Goal: Information Seeking & Learning: Learn about a topic

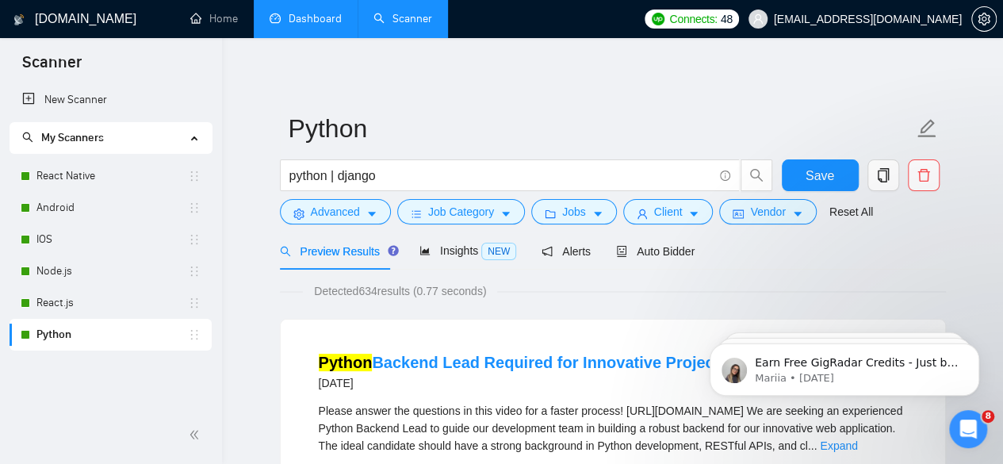
click at [314, 20] on link "Dashboard" at bounding box center [306, 18] width 72 height 13
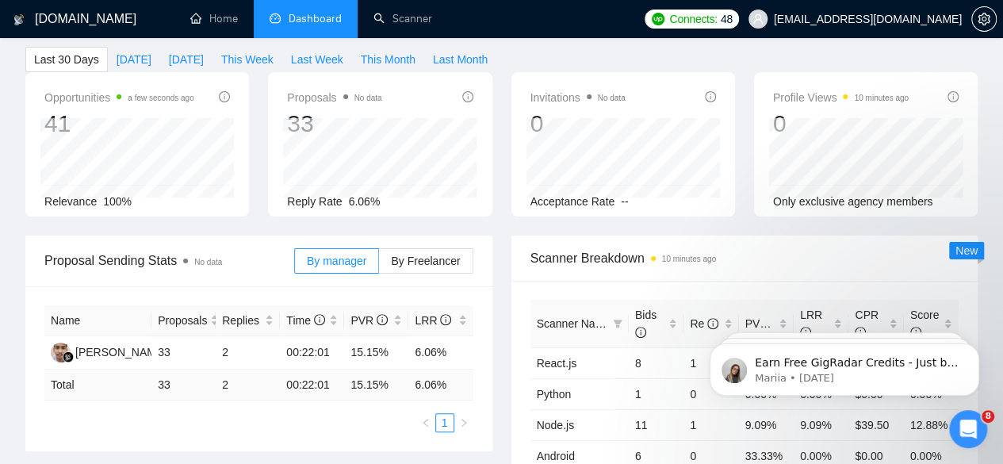
scroll to position [75, 0]
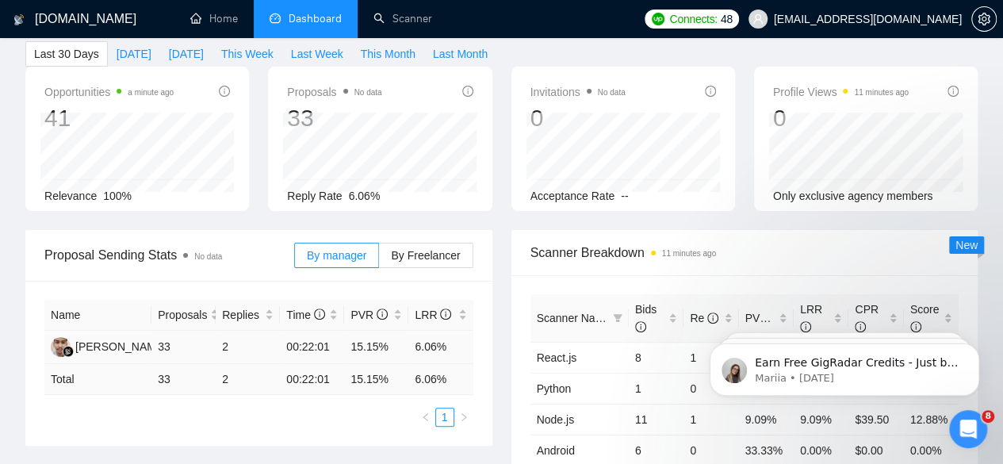
click at [163, 331] on td "33" at bounding box center [184, 347] width 64 height 33
click at [197, 306] on span "Proposals" at bounding box center [182, 314] width 49 height 17
click at [163, 331] on td "33" at bounding box center [184, 347] width 64 height 33
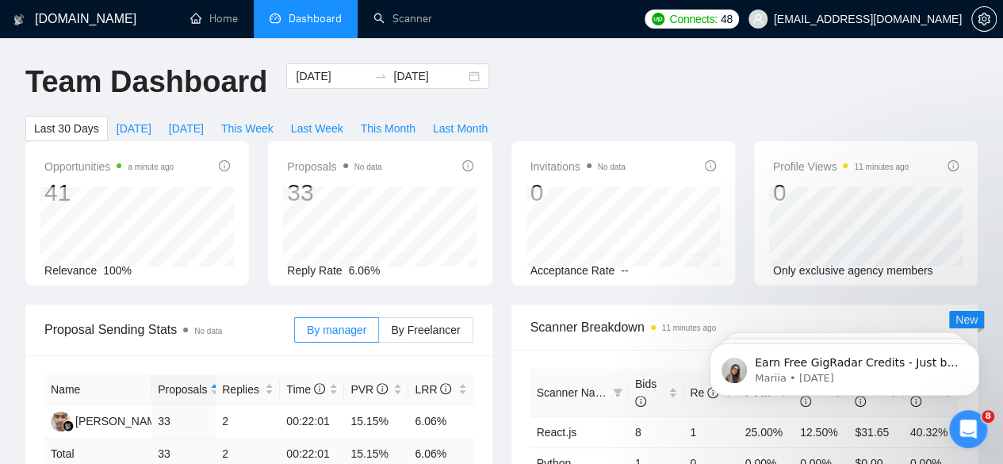
click at [282, 177] on div "Proposals No data 33 2025-08-15 Sent 10 Reply Rate 6.06%" at bounding box center [380, 213] width 224 height 144
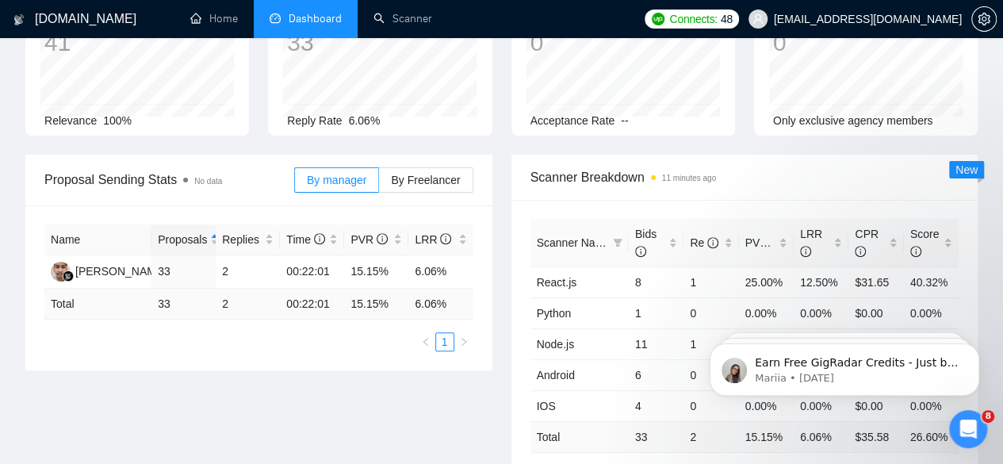
scroll to position [152, 0]
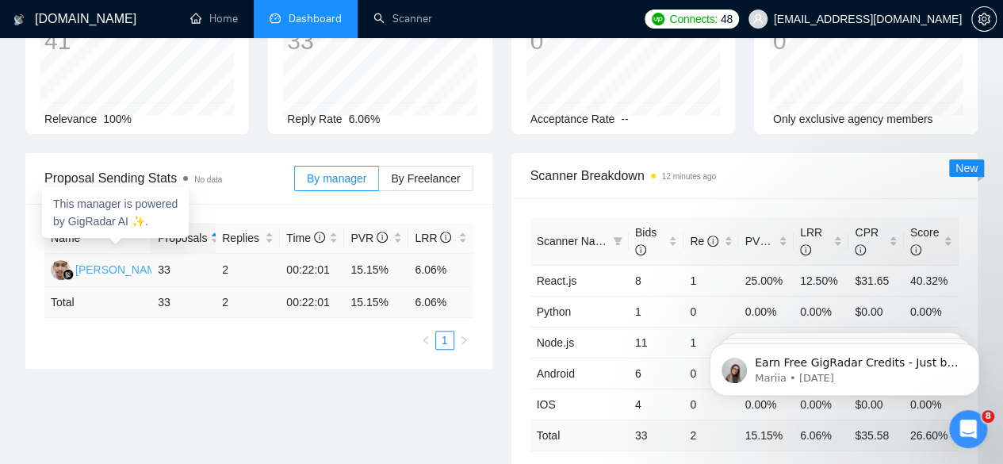
click at [118, 261] on div "[PERSON_NAME]" at bounding box center [120, 269] width 91 height 17
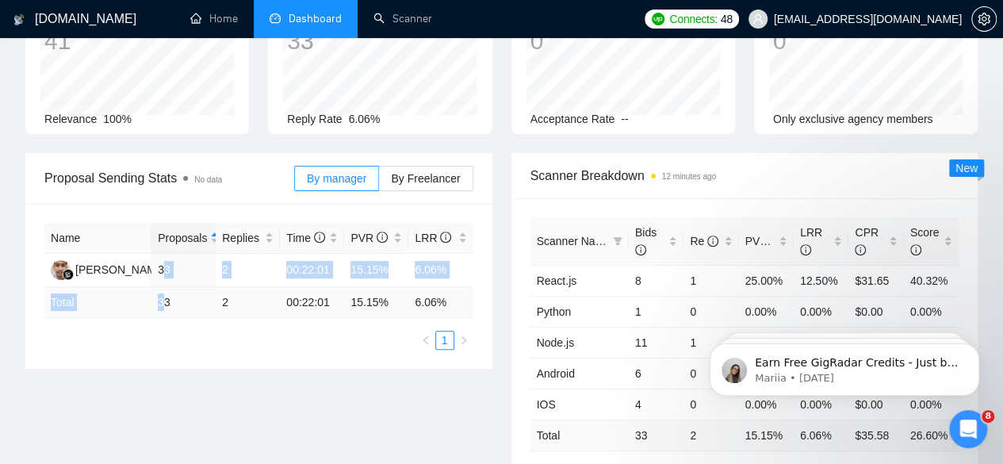
drag, startPoint x: 163, startPoint y: 245, endPoint x: 163, endPoint y: 281, distance: 35.7
click at [163, 281] on table "Name Proposals Replies Time PVR LRR Ahmed Ilham Falastri 33 2 00:22:01 15.15% 6…" at bounding box center [258, 270] width 429 height 95
click at [163, 287] on td "33" at bounding box center [184, 302] width 64 height 31
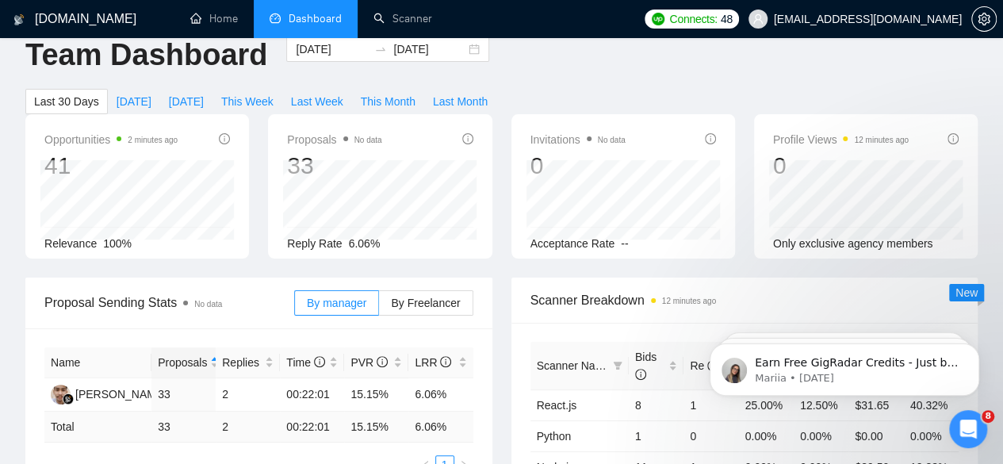
scroll to position [0, 0]
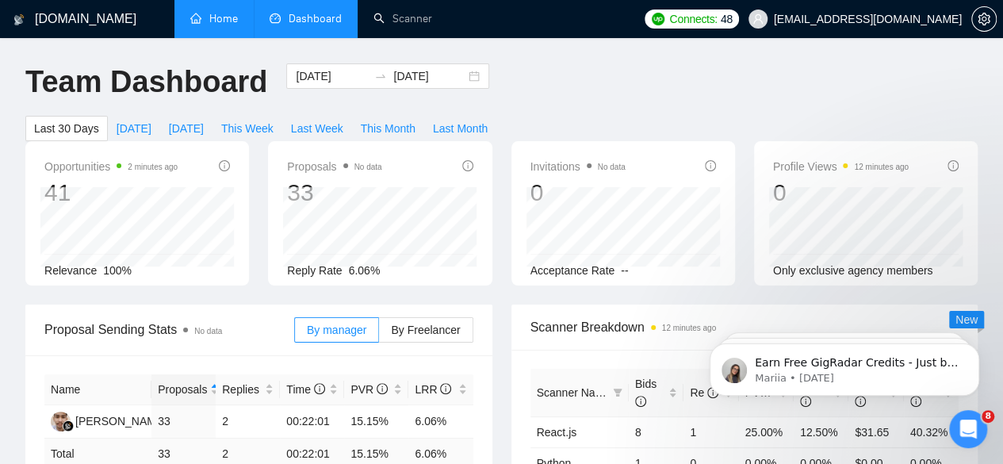
click at [238, 12] on link "Home" at bounding box center [214, 18] width 48 height 13
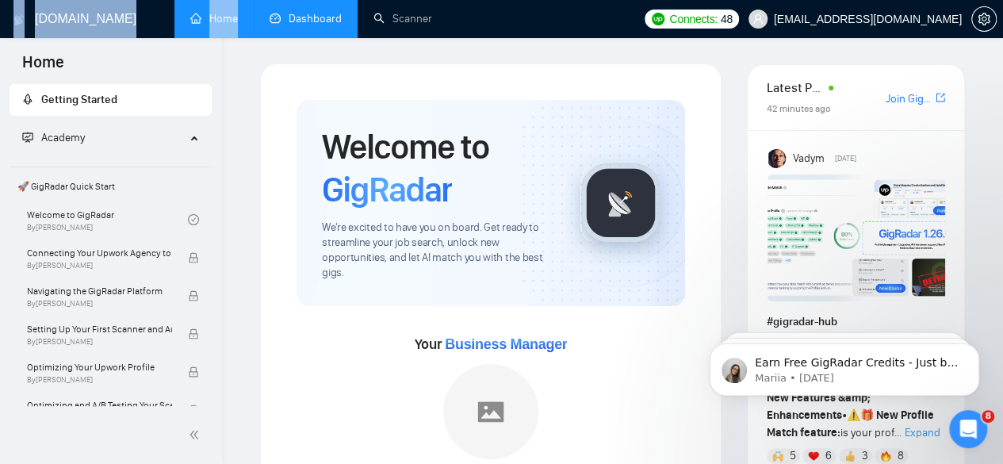
drag, startPoint x: 332, startPoint y: 42, endPoint x: 298, endPoint y: 23, distance: 38.4
click at [298, 23] on link "Dashboard" at bounding box center [306, 18] width 72 height 13
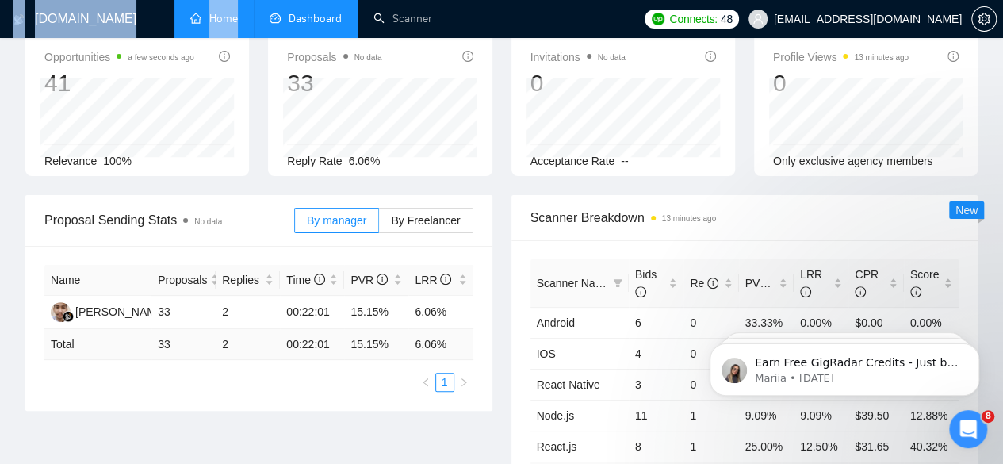
scroll to position [148, 0]
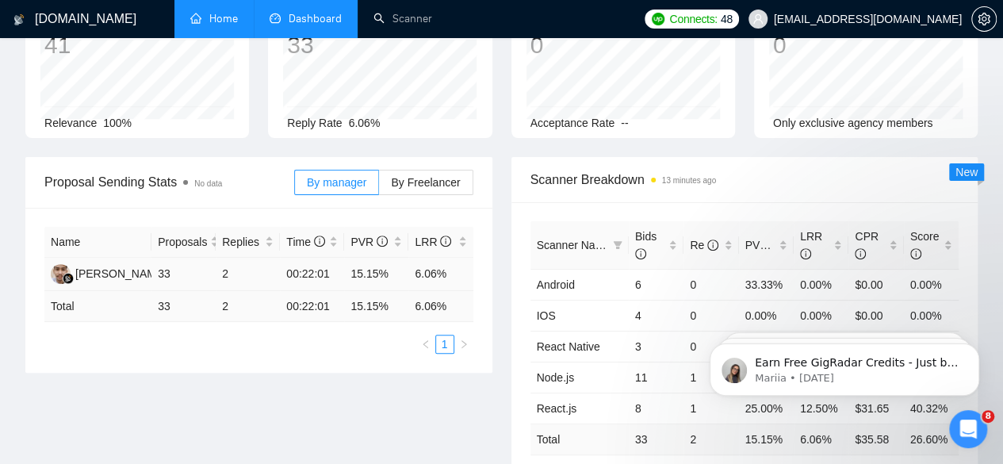
click at [160, 258] on td "33" at bounding box center [184, 274] width 64 height 33
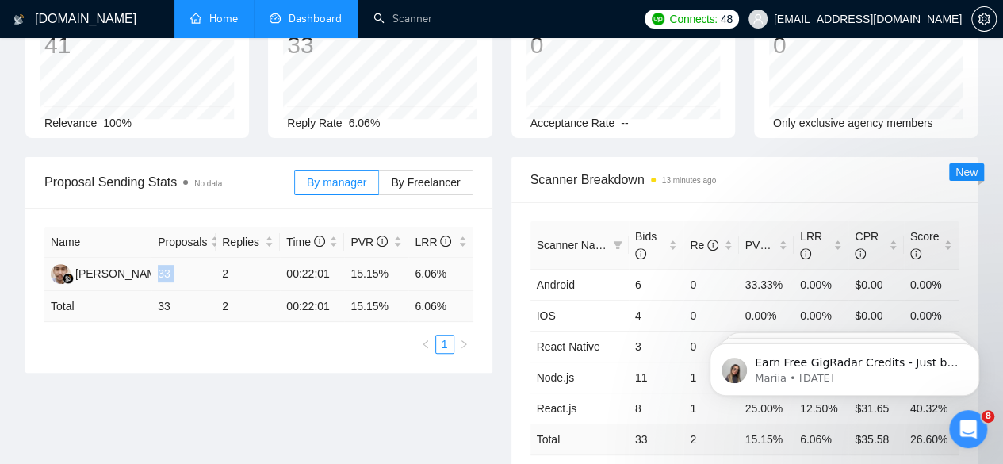
click at [160, 258] on td "33" at bounding box center [184, 274] width 64 height 33
click at [164, 258] on td "33" at bounding box center [184, 274] width 64 height 33
drag, startPoint x: 163, startPoint y: 277, endPoint x: 232, endPoint y: 244, distance: 76.6
click at [232, 244] on table "Name Proposals Replies Time PVR LRR Ahmed Ilham Falastri 33 2 00:22:01 15.15% 6…" at bounding box center [258, 274] width 429 height 95
click at [232, 258] on td "2" at bounding box center [248, 274] width 64 height 33
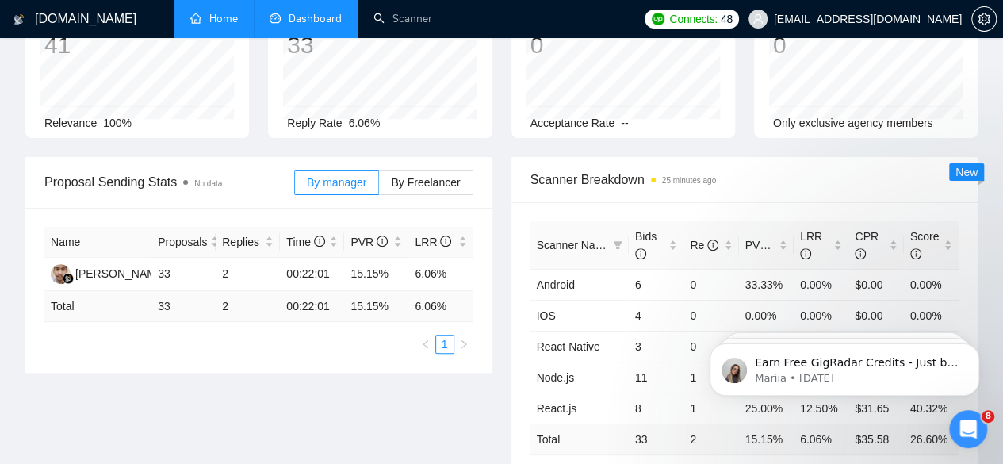
scroll to position [0, 0]
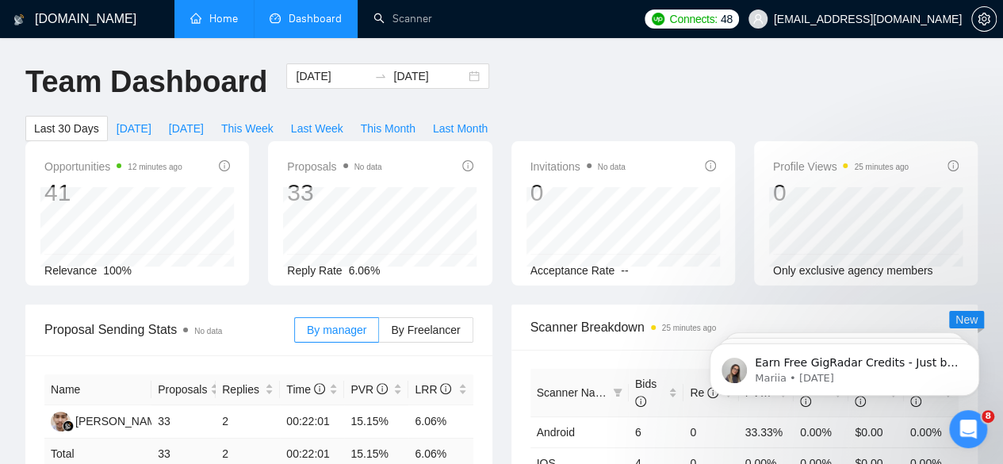
click at [233, 19] on link "Home" at bounding box center [214, 18] width 48 height 13
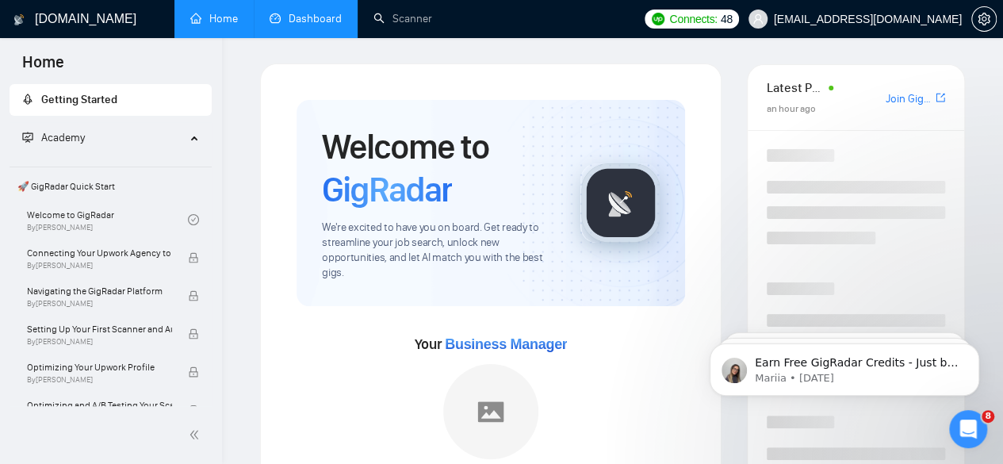
click at [305, 14] on link "Dashboard" at bounding box center [306, 18] width 72 height 13
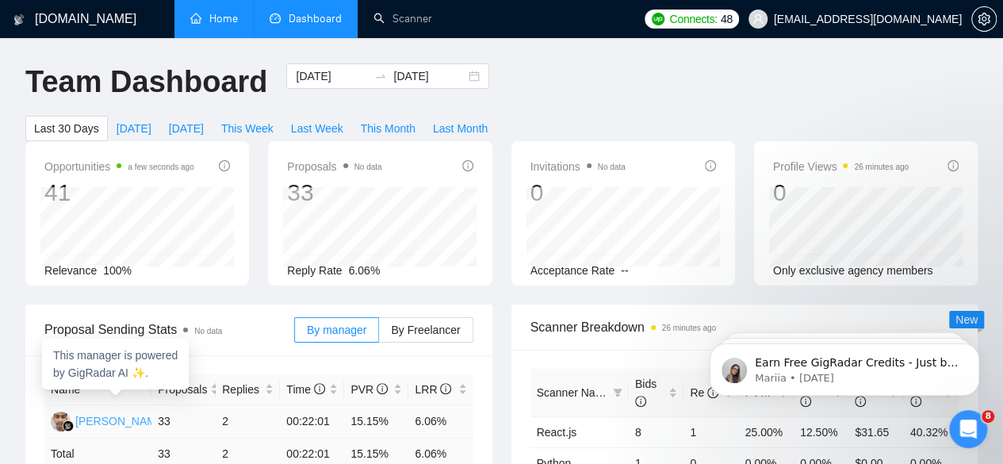
click at [133, 387] on div "This manager is powered by GigRadar AI ✨." at bounding box center [115, 364] width 147 height 51
click at [136, 412] on div "[PERSON_NAME]" at bounding box center [120, 420] width 91 height 17
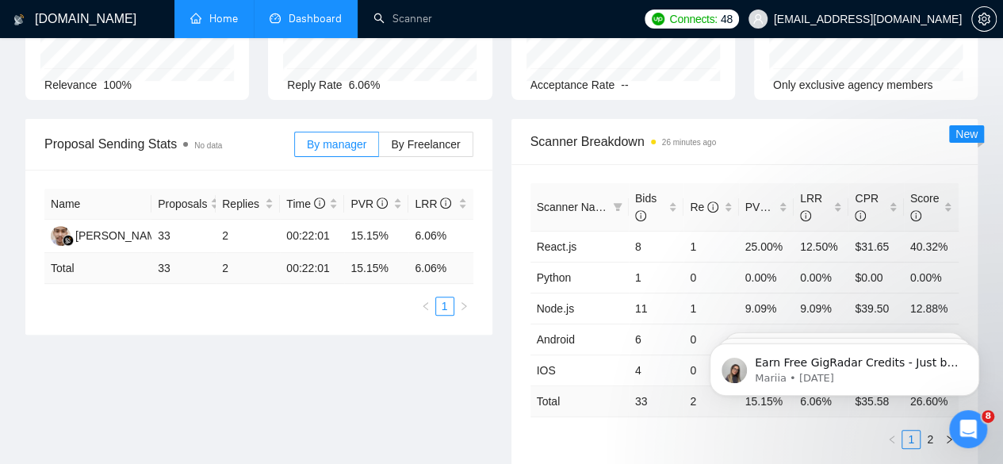
scroll to position [187, 0]
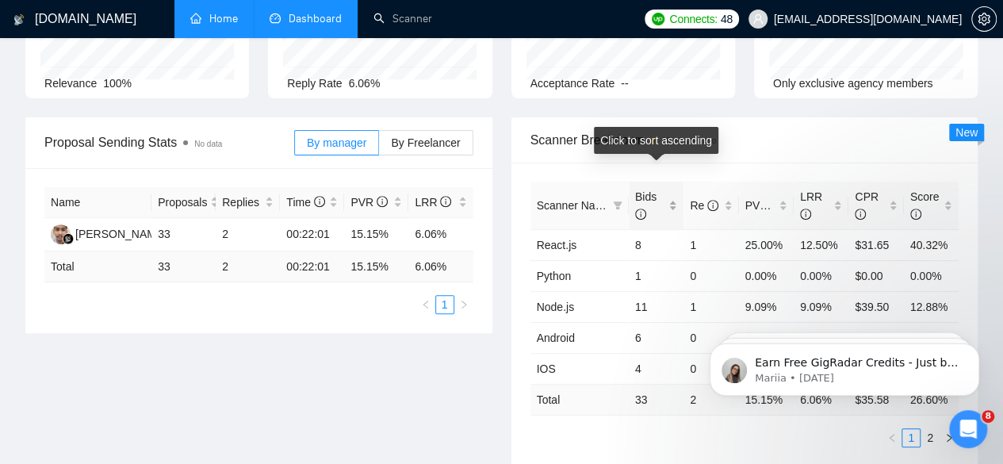
click at [650, 190] on span "Bids" at bounding box center [645, 205] width 21 height 30
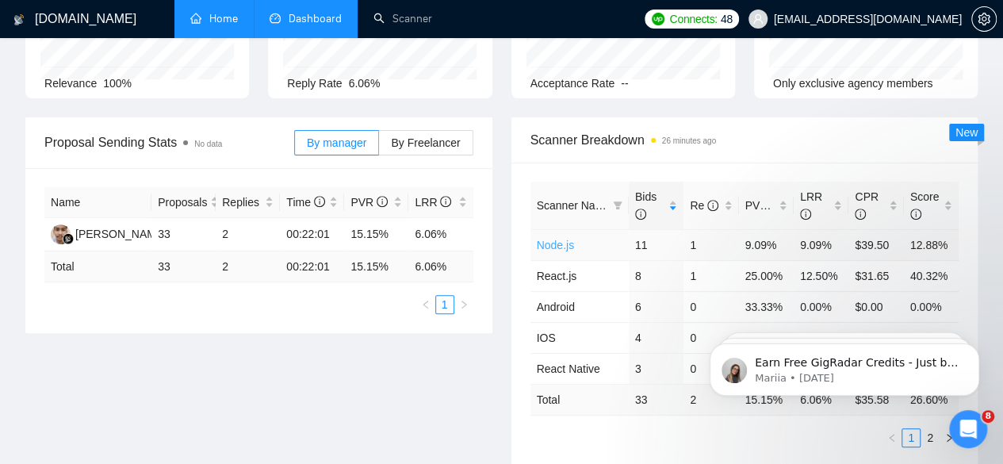
click at [558, 239] on link "Node.js" at bounding box center [555, 245] width 37 height 13
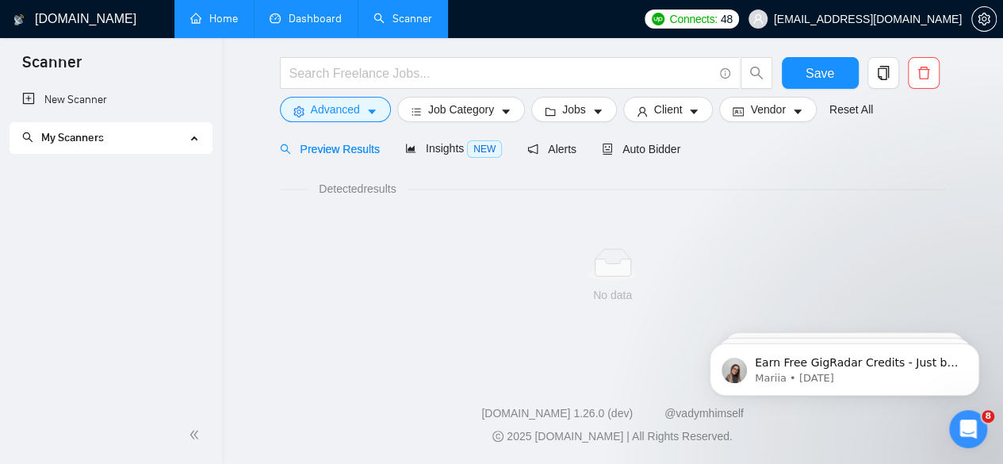
scroll to position [102, 0]
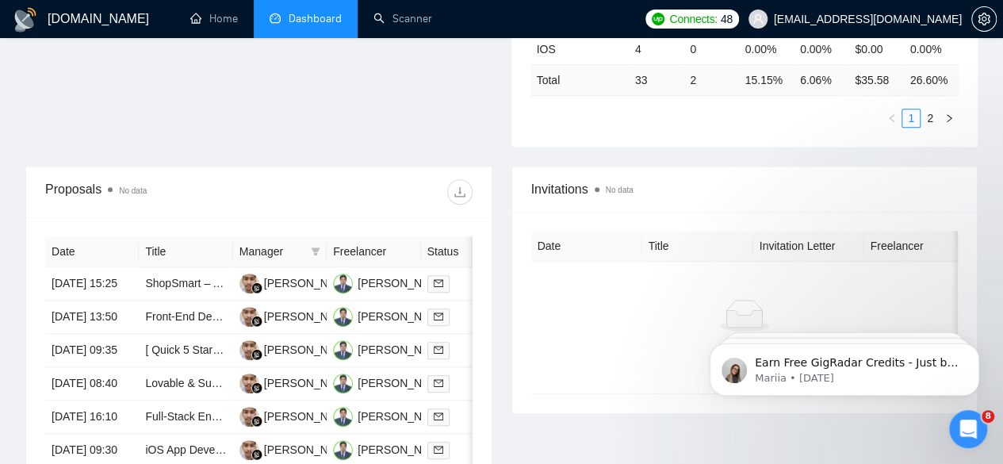
click at [182, 276] on link "ShopSmart – AI-Powered E-Commerce Backend (API + Database)" at bounding box center [309, 282] width 328 height 13
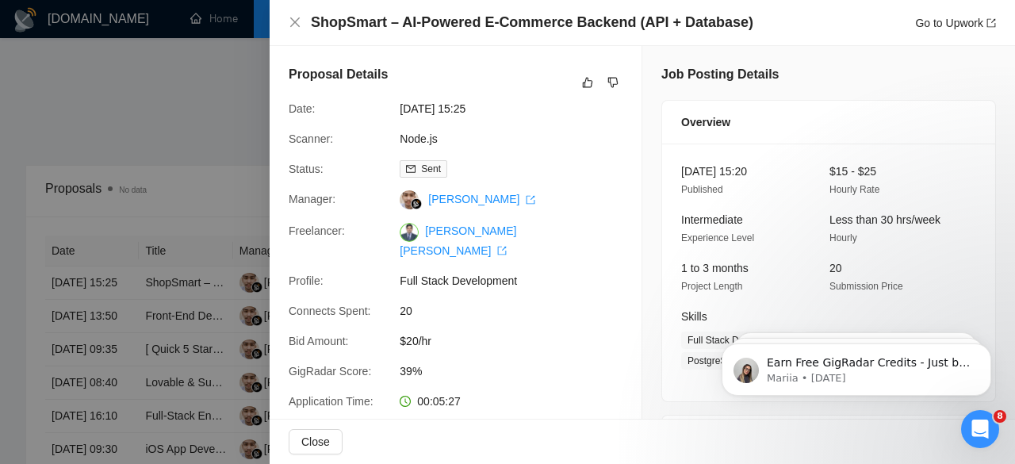
click at [231, 93] on div at bounding box center [507, 232] width 1015 height 464
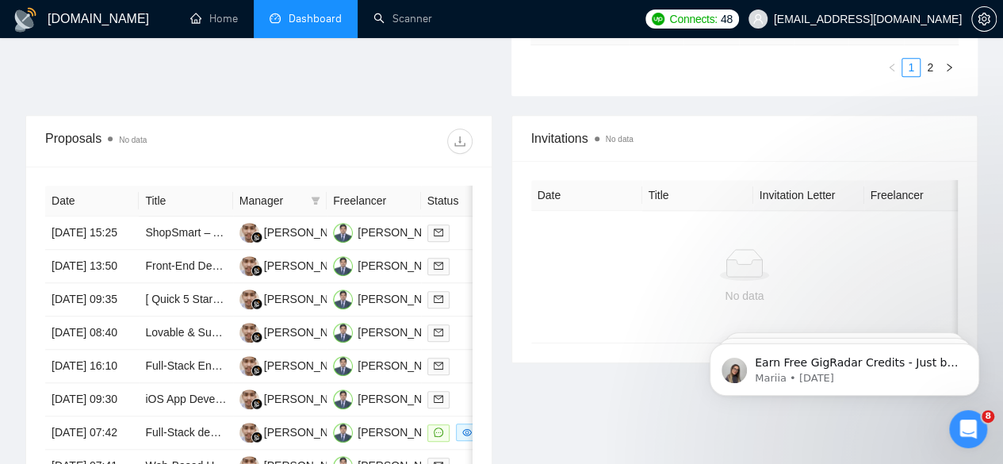
scroll to position [603, 0]
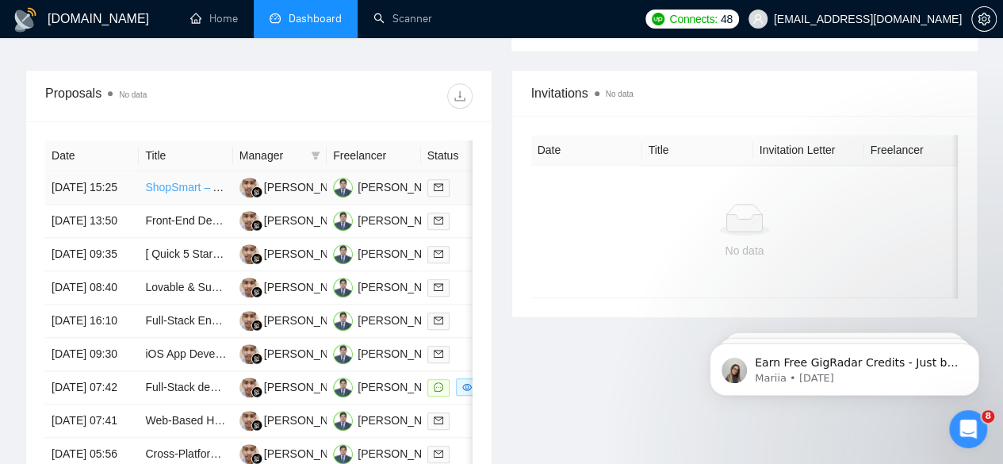
click at [200, 181] on link "ShopSmart – AI-Powered E-Commerce Backend (API + Database)" at bounding box center [309, 187] width 328 height 13
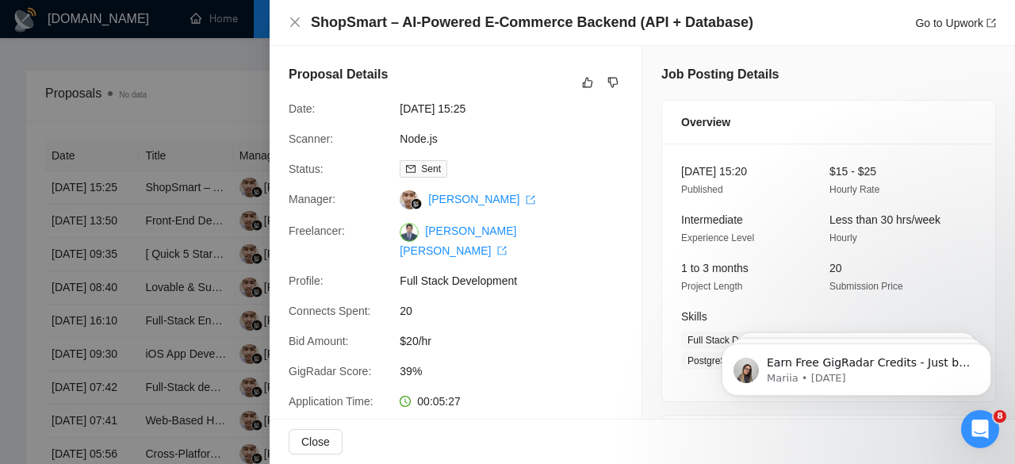
click at [185, 204] on div at bounding box center [507, 232] width 1015 height 464
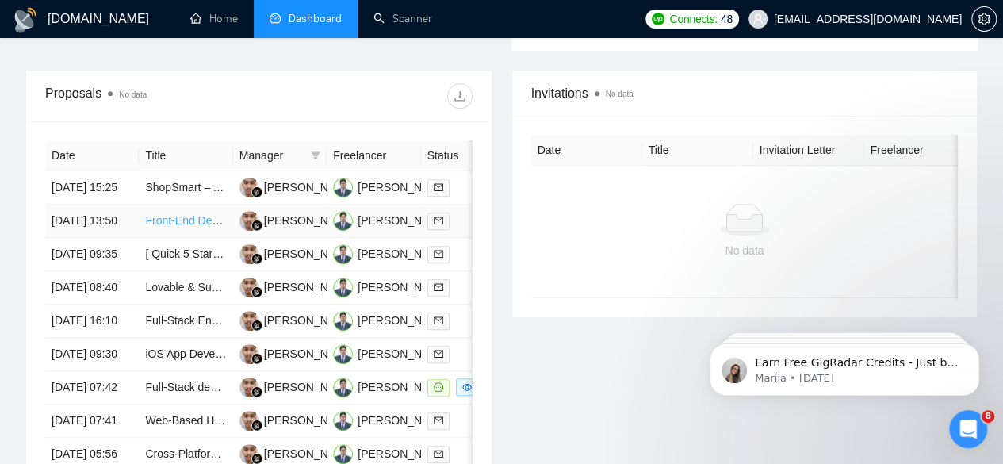
click at [189, 217] on link "Front-End Developer (Shopify / Ecommerce) – 1-Week Sprint, Pixel-Perfect from P…" at bounding box center [356, 220] width 422 height 13
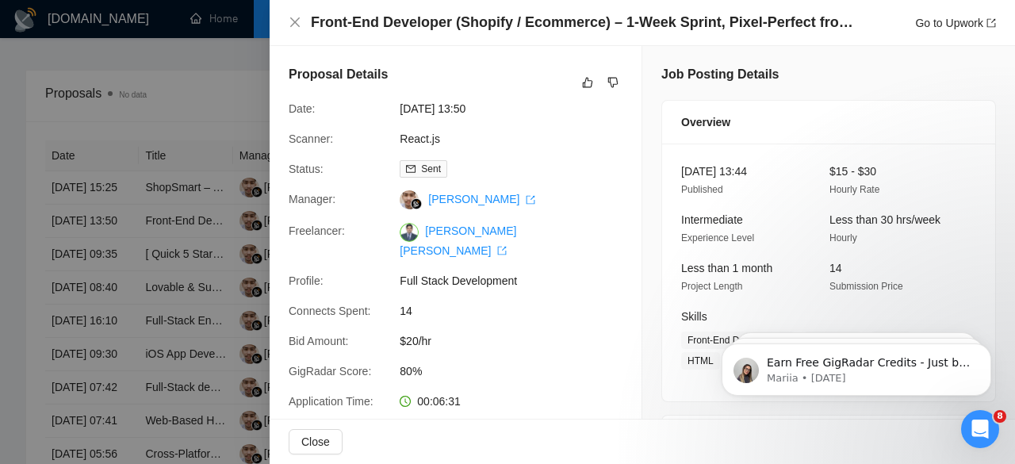
click at [197, 259] on div at bounding box center [507, 232] width 1015 height 464
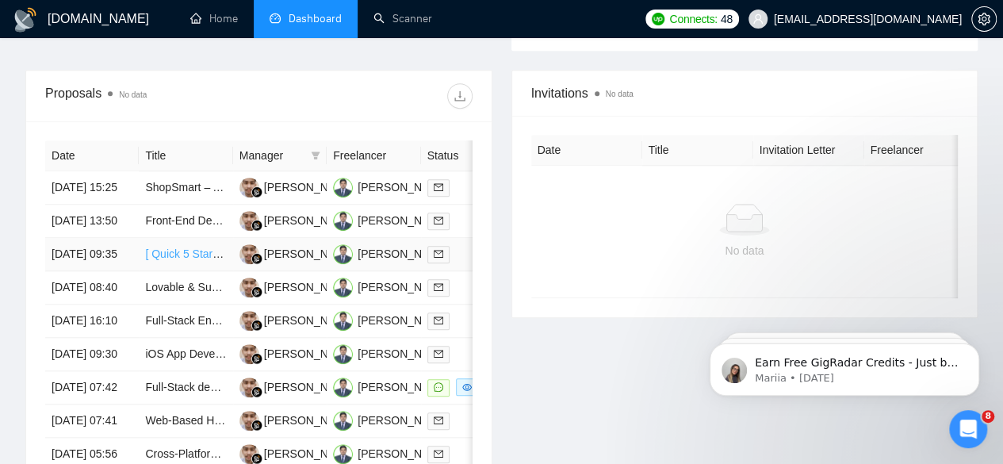
click at [197, 259] on link "[ Quick 5 Star ] React Flow Developer" at bounding box center [238, 253] width 186 height 13
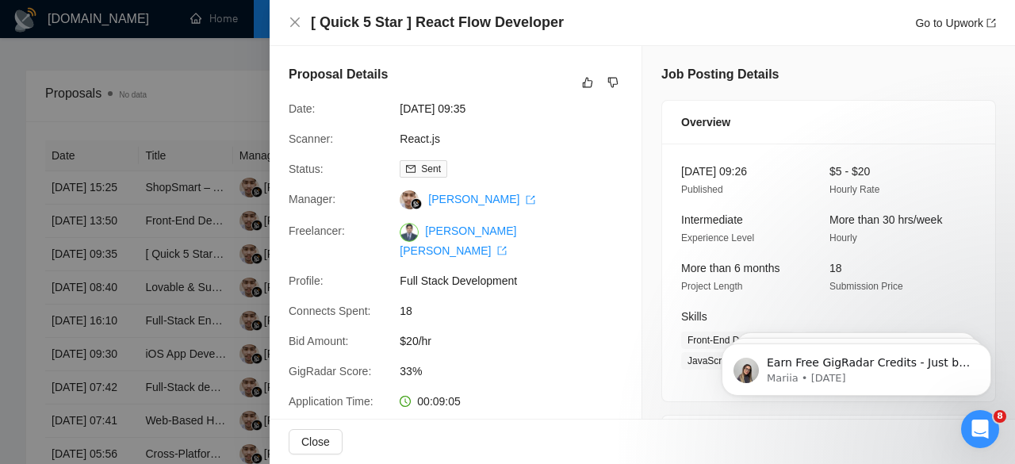
click at [173, 308] on div at bounding box center [507, 232] width 1015 height 464
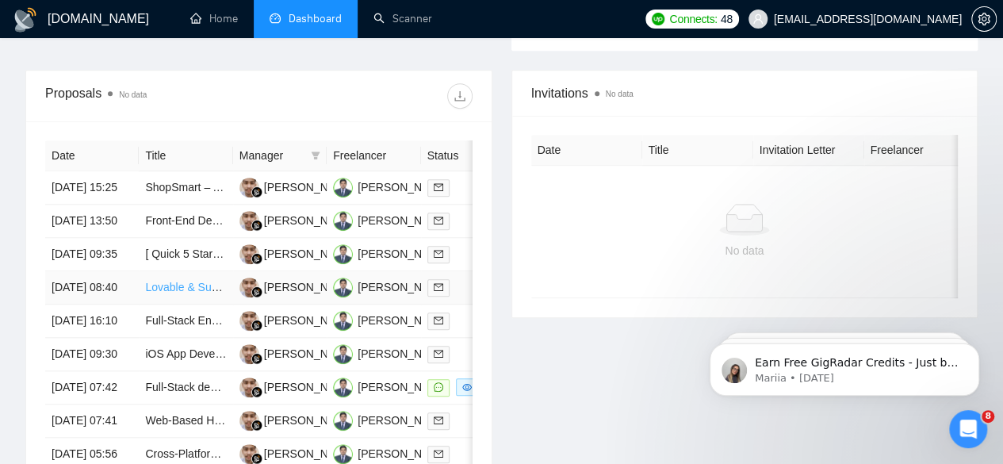
click at [173, 293] on link "Lovable & SupaBase for AI Chatbot using Node.Js" at bounding box center [269, 287] width 248 height 13
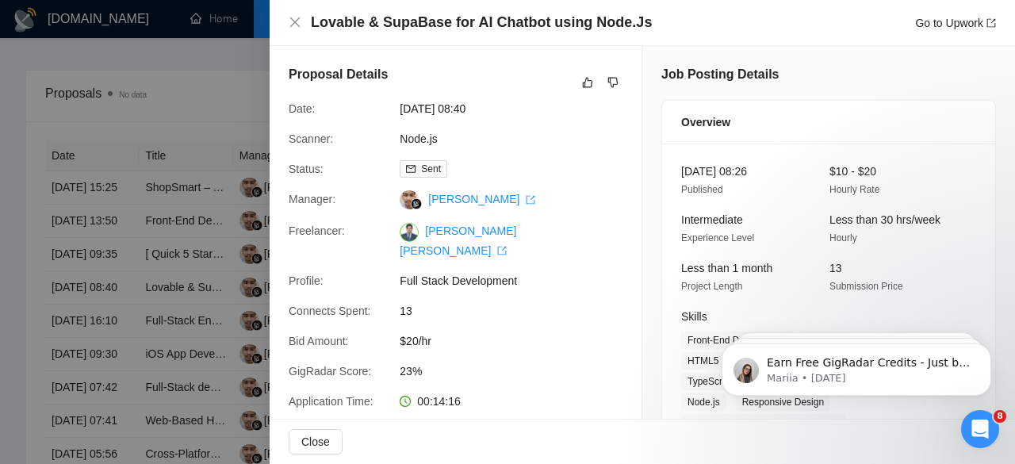
drag, startPoint x: 178, startPoint y: 367, endPoint x: 173, endPoint y: 359, distance: 9.3
click at [173, 359] on div at bounding box center [507, 232] width 1015 height 464
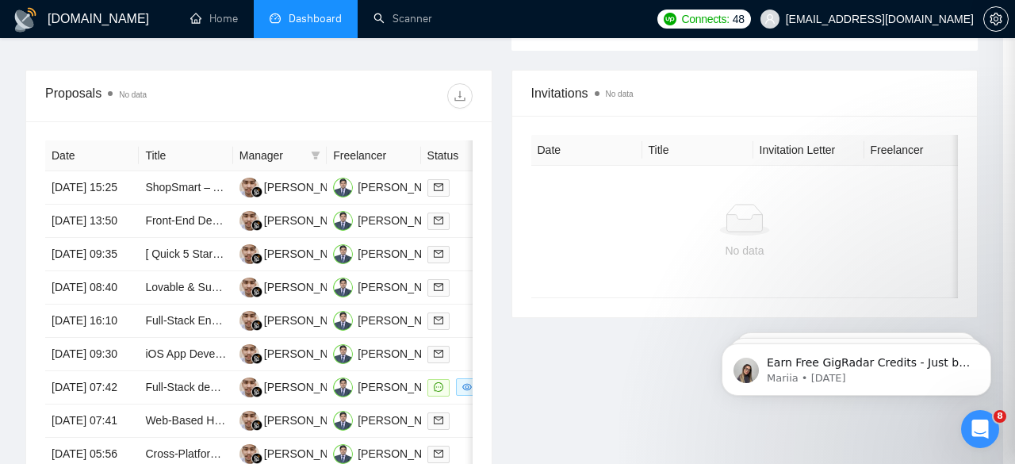
click at [173, 359] on div at bounding box center [507, 232] width 1015 height 464
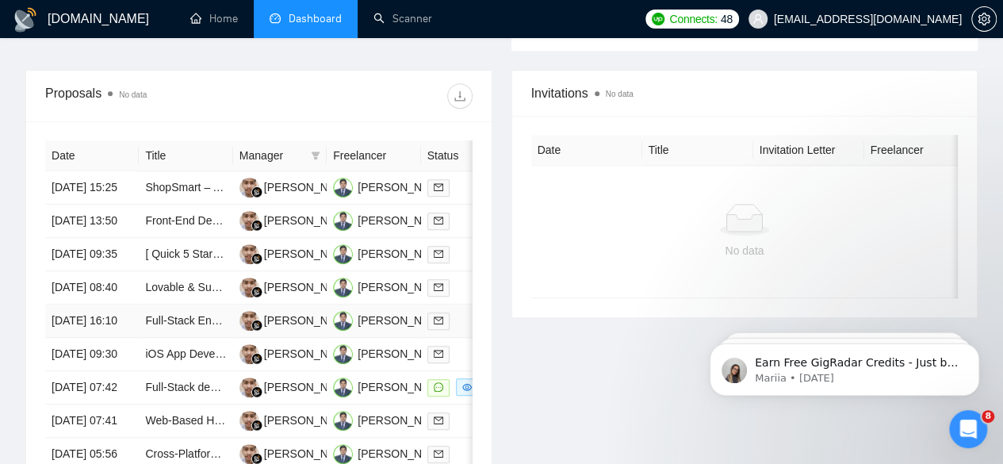
click at [173, 338] on td "Full-Stack Engineer (AWS + Healthcare SaaS)" at bounding box center [186, 321] width 94 height 33
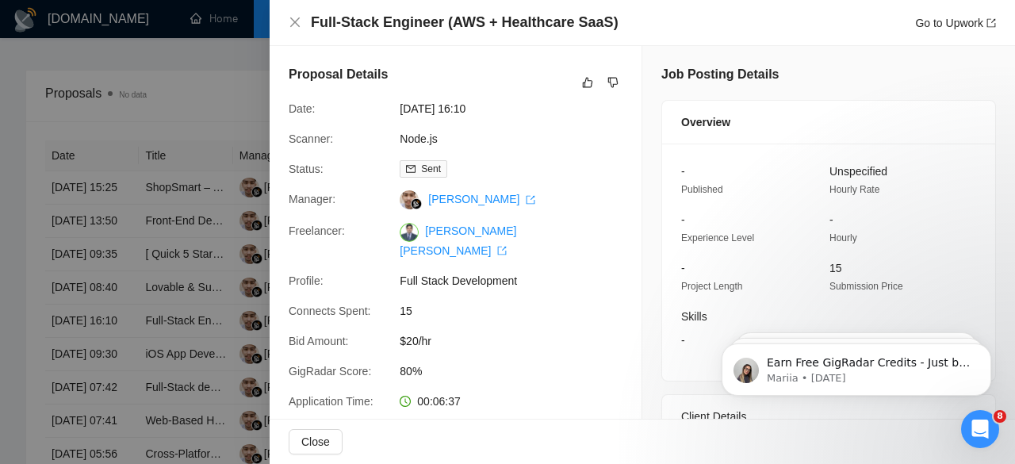
click at [179, 368] on div at bounding box center [507, 232] width 1015 height 464
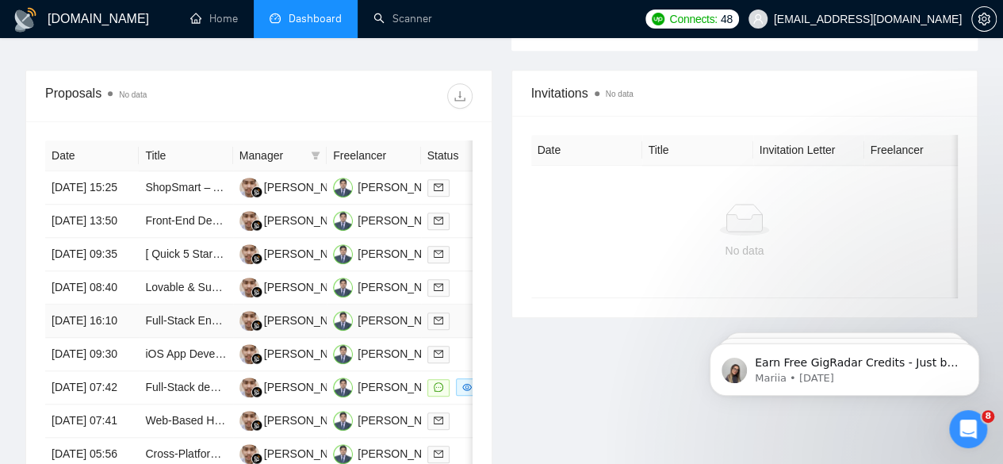
click at [176, 338] on td "Full-Stack Engineer (AWS + Healthcare SaaS)" at bounding box center [186, 321] width 94 height 33
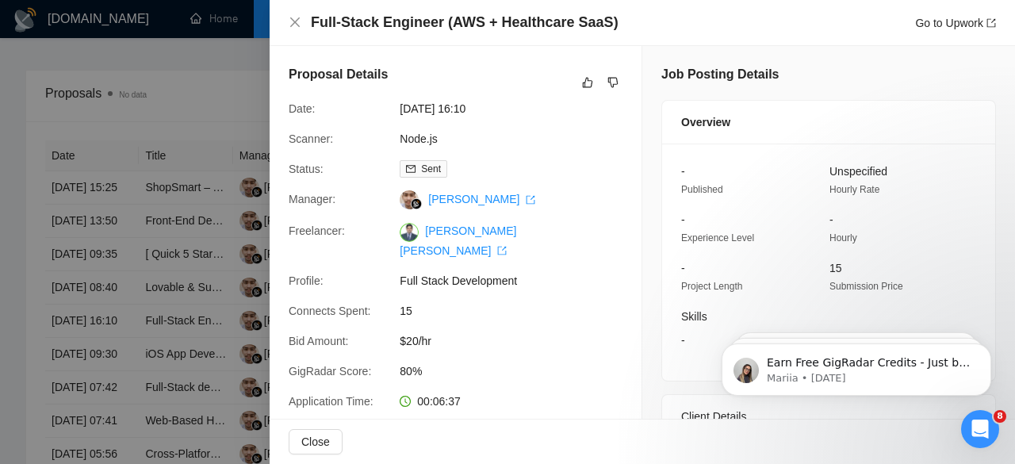
click at [25, 113] on div at bounding box center [507, 232] width 1015 height 464
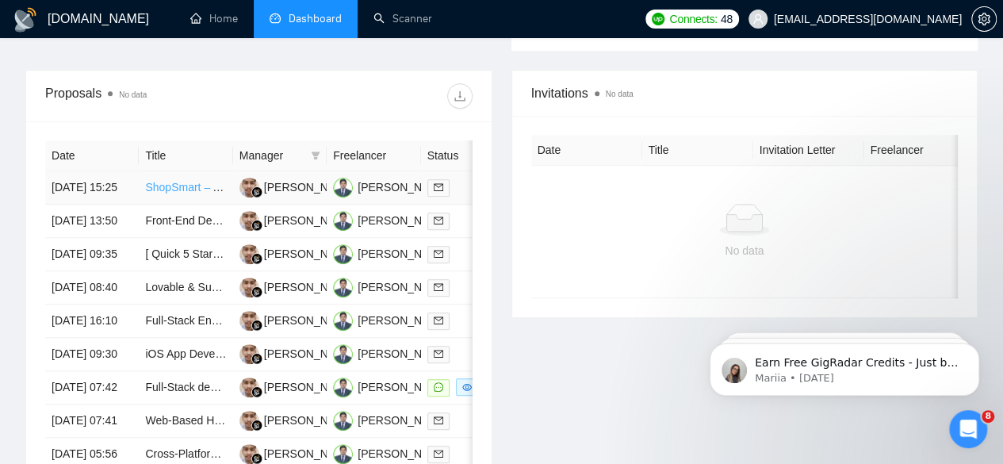
click at [168, 181] on link "ShopSmart – AI-Powered E-Commerce Backend (API + Database)" at bounding box center [309, 187] width 328 height 13
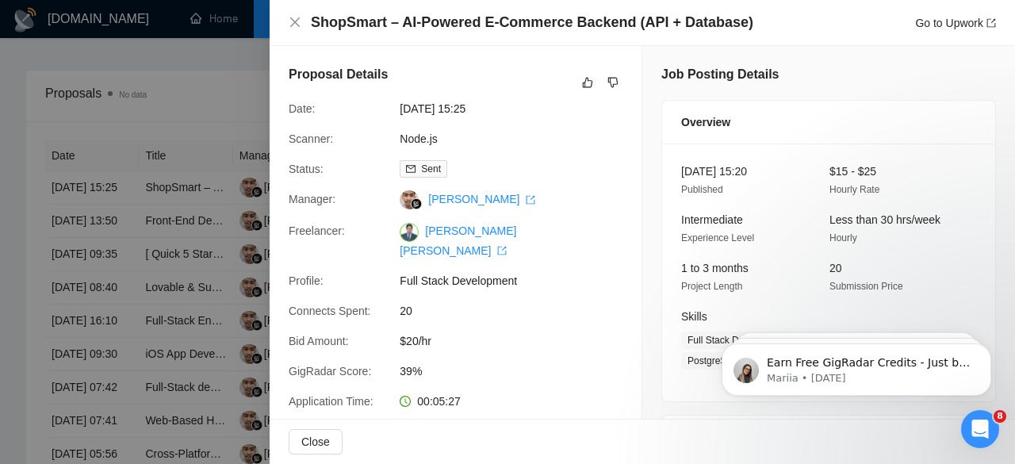
click at [204, 56] on div at bounding box center [507, 232] width 1015 height 464
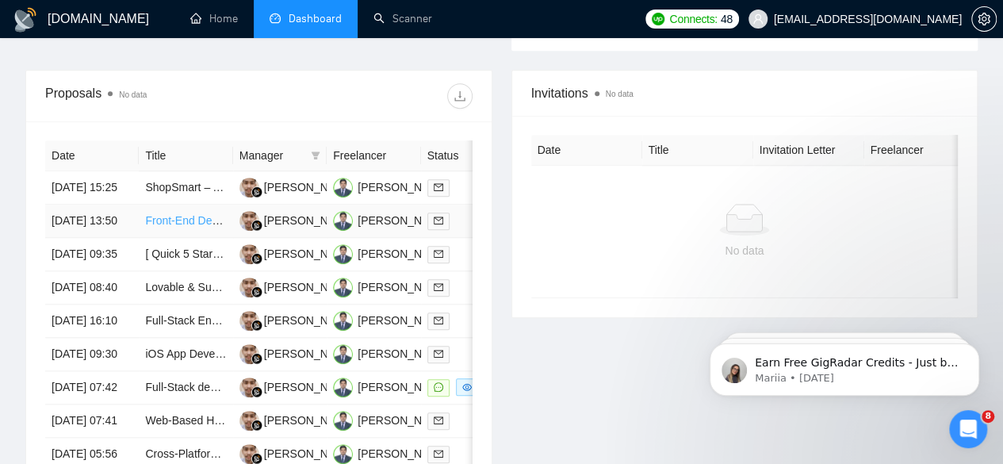
click at [175, 214] on link "Front-End Developer (Shopify / Ecommerce) – 1-Week Sprint, Pixel-Perfect from P…" at bounding box center [356, 220] width 422 height 13
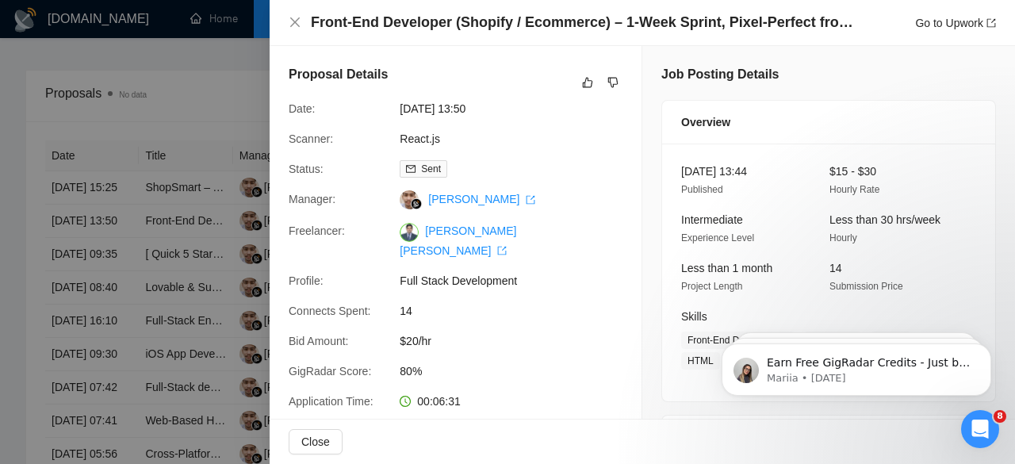
click at [40, 169] on div at bounding box center [507, 232] width 1015 height 464
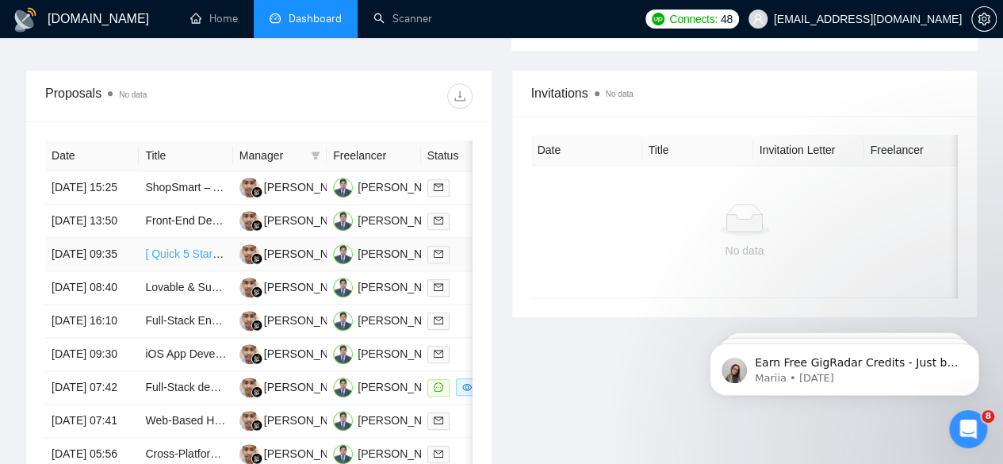
click at [182, 260] on link "[ Quick 5 Star ] React Flow Developer" at bounding box center [238, 253] width 186 height 13
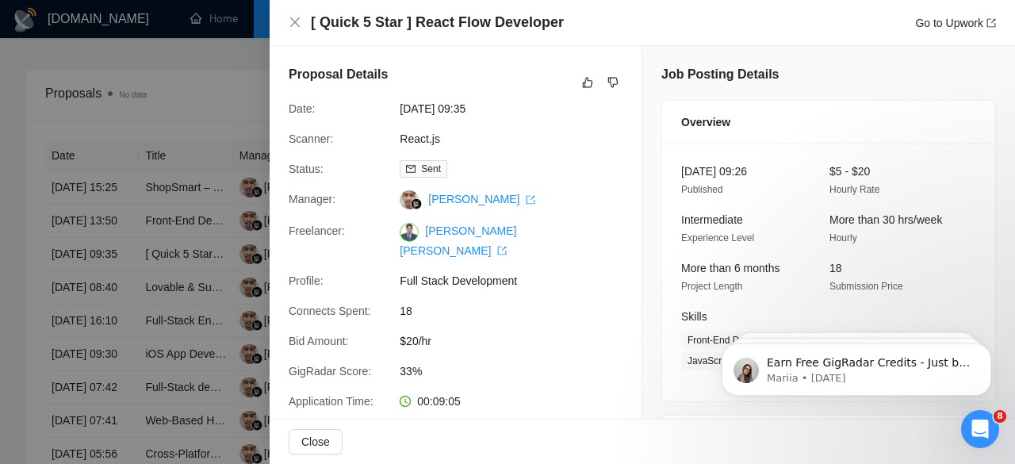
click at [194, 84] on div at bounding box center [507, 232] width 1015 height 464
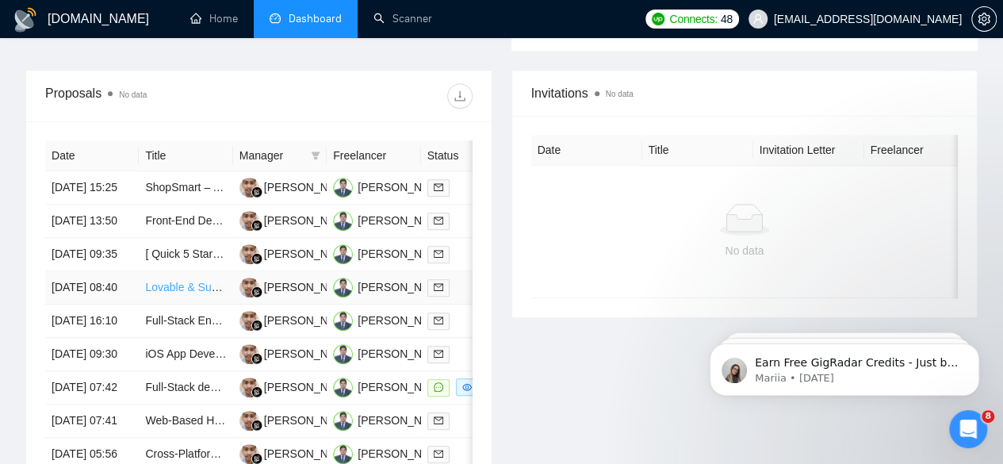
click at [188, 293] on link "Lovable & SupaBase for AI Chatbot using Node.Js" at bounding box center [269, 287] width 248 height 13
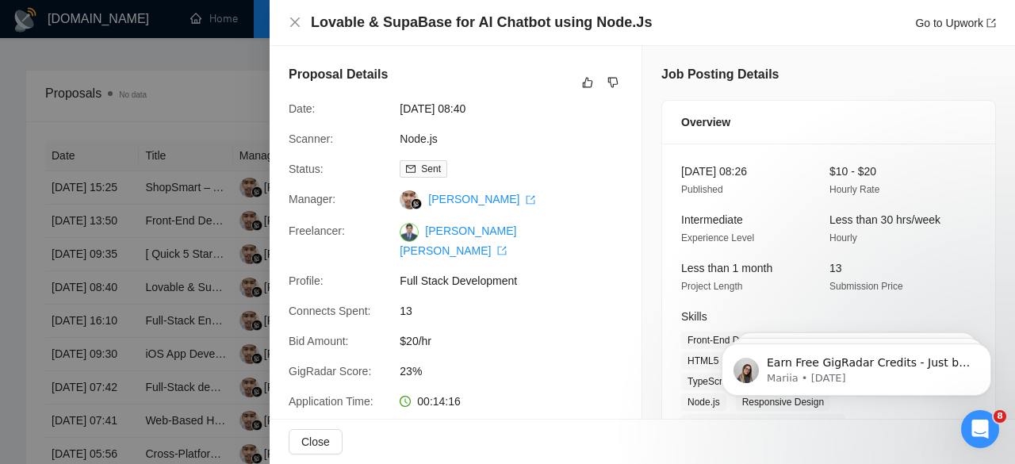
click at [171, 97] on div at bounding box center [507, 232] width 1015 height 464
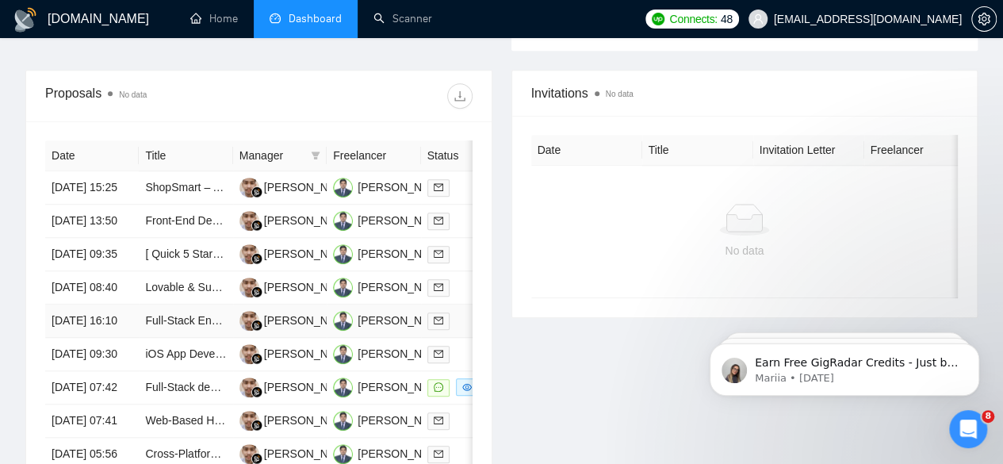
click at [182, 338] on td "Full-Stack Engineer (AWS + Healthcare SaaS)" at bounding box center [186, 321] width 94 height 33
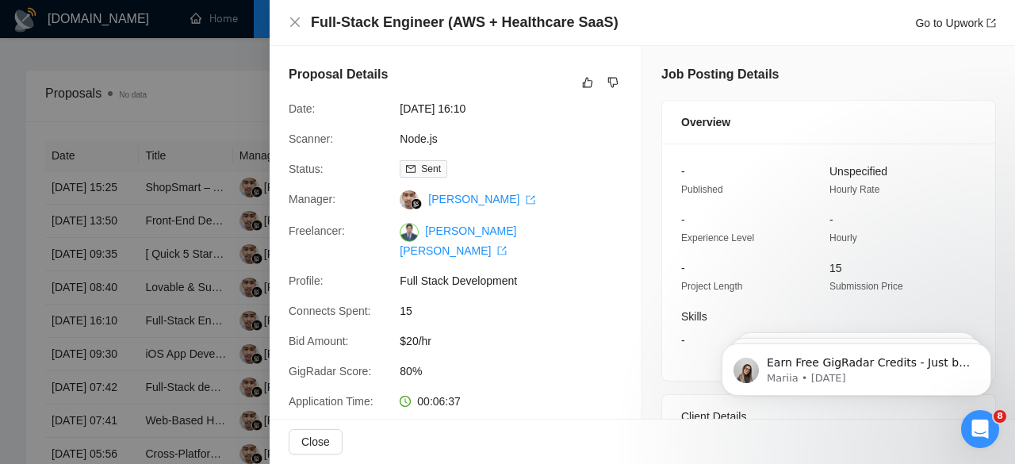
click at [41, 210] on div at bounding box center [507, 232] width 1015 height 464
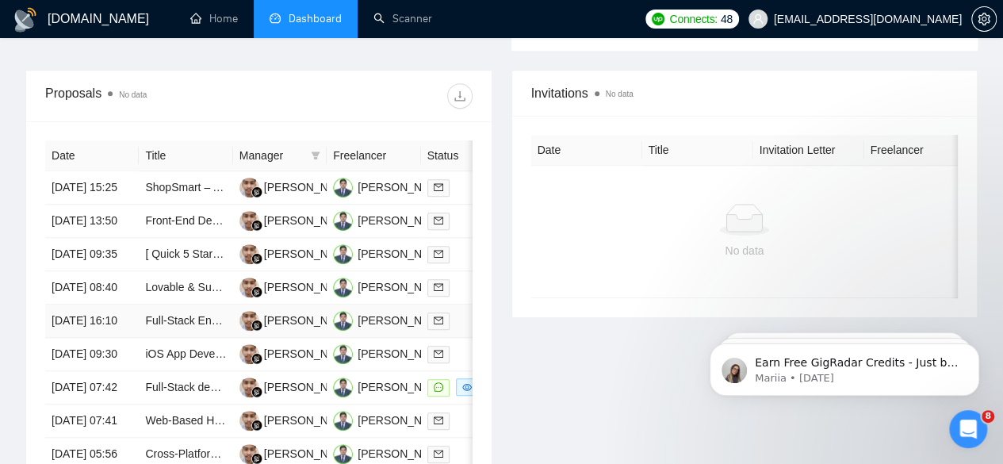
click at [184, 338] on td "Full-Stack Engineer (AWS + Healthcare SaaS)" at bounding box center [186, 321] width 94 height 33
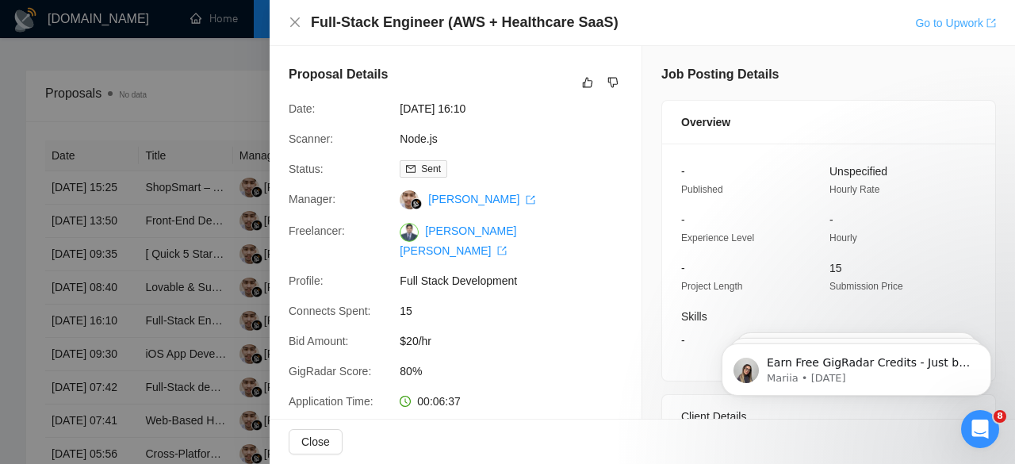
click at [927, 28] on link "Go to Upwork" at bounding box center [955, 23] width 81 height 13
click at [102, 158] on div at bounding box center [507, 232] width 1015 height 464
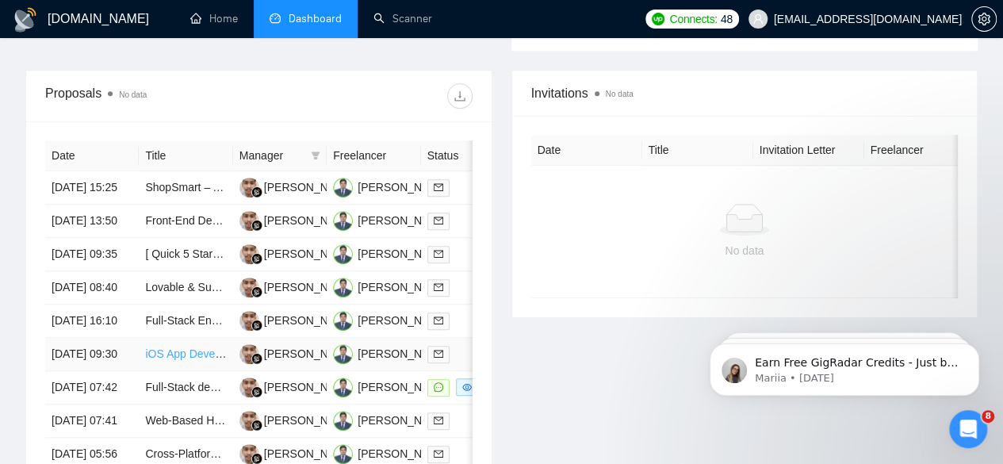
click at [195, 360] on link "iOS App Development with ChatGPT Integration" at bounding box center [263, 353] width 237 height 13
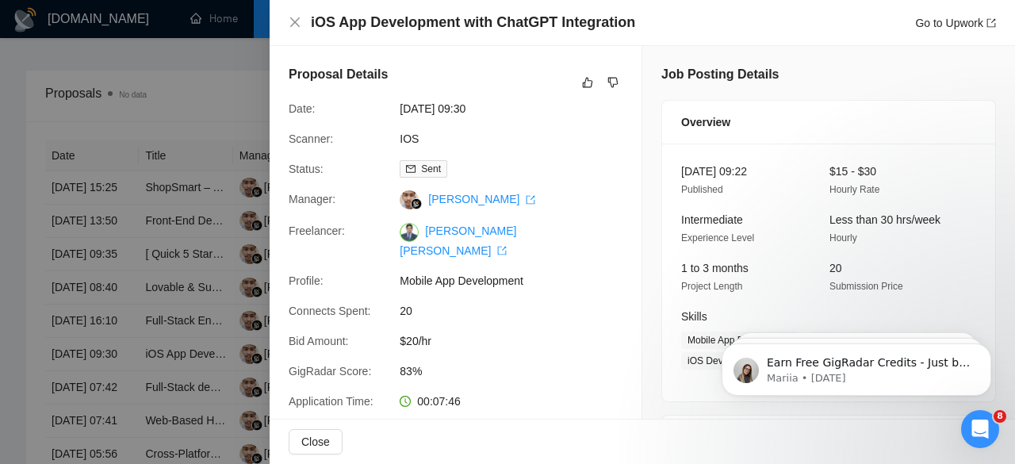
click at [40, 102] on div at bounding box center [507, 232] width 1015 height 464
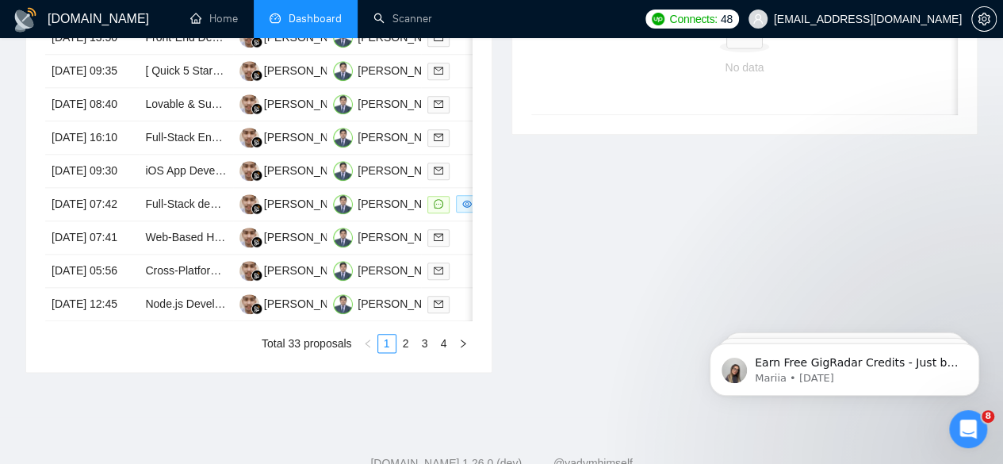
scroll to position [793, 0]
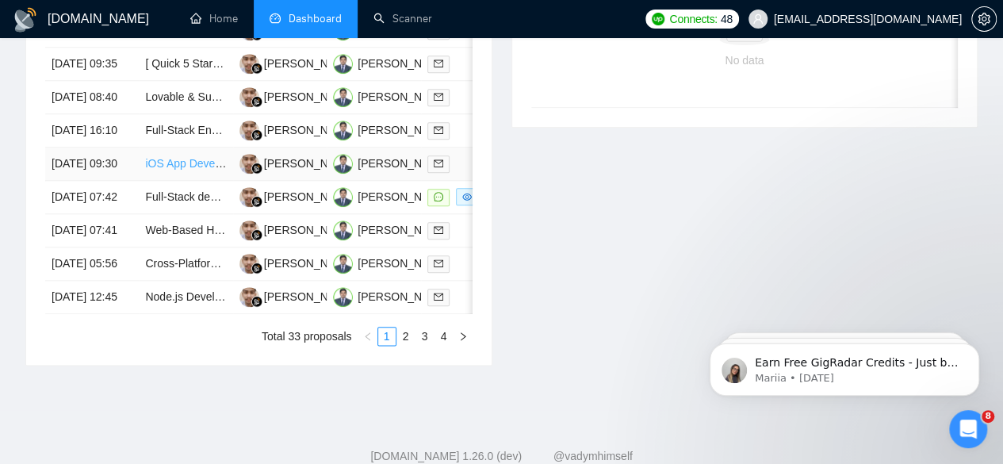
click at [179, 170] on link "iOS App Development with ChatGPT Integration" at bounding box center [263, 163] width 237 height 13
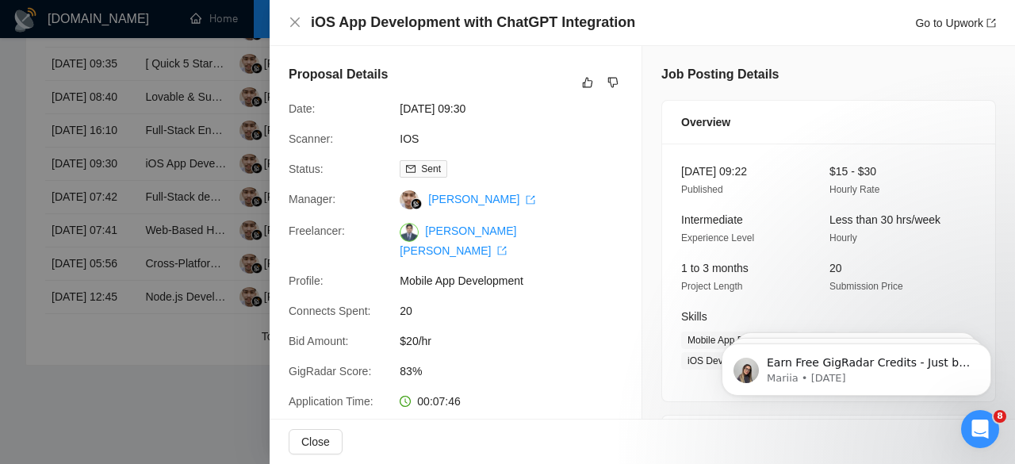
click at [63, 208] on div at bounding box center [507, 232] width 1015 height 464
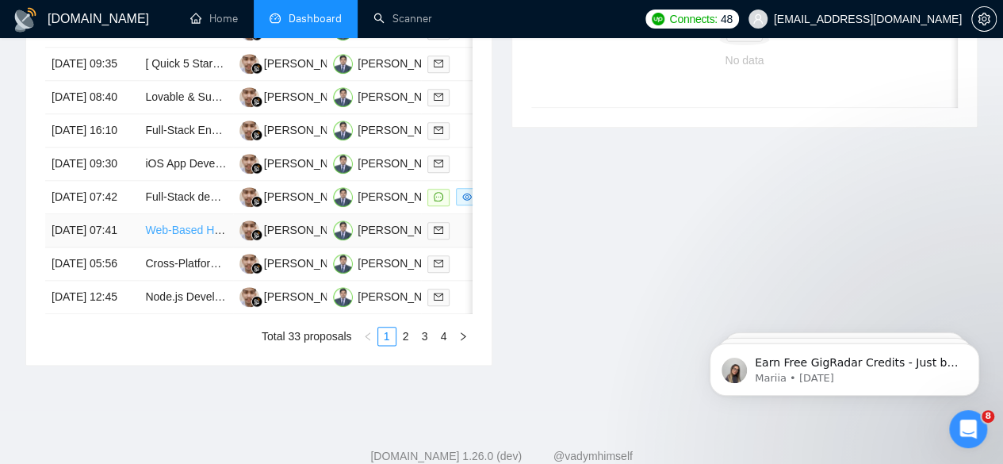
click at [167, 236] on link "Web-Based Hotel PMS System" at bounding box center [222, 230] width 154 height 13
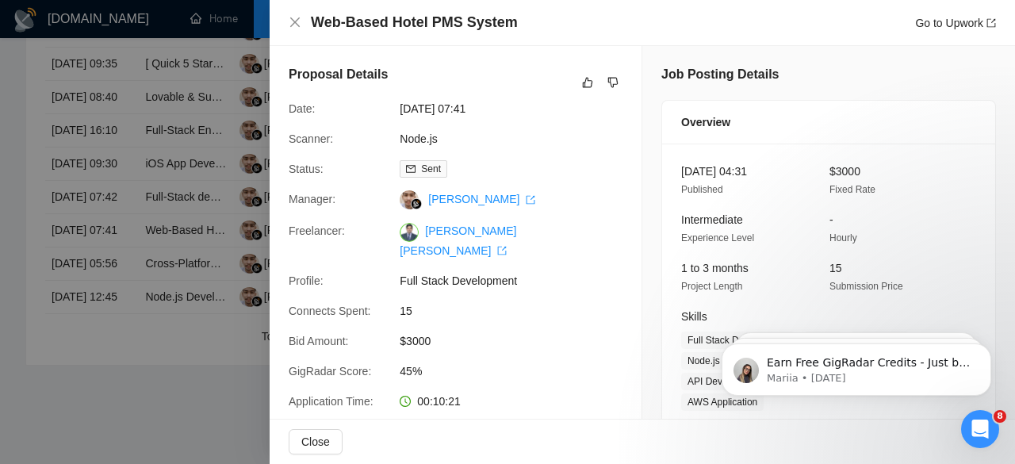
click at [73, 237] on div at bounding box center [507, 232] width 1015 height 464
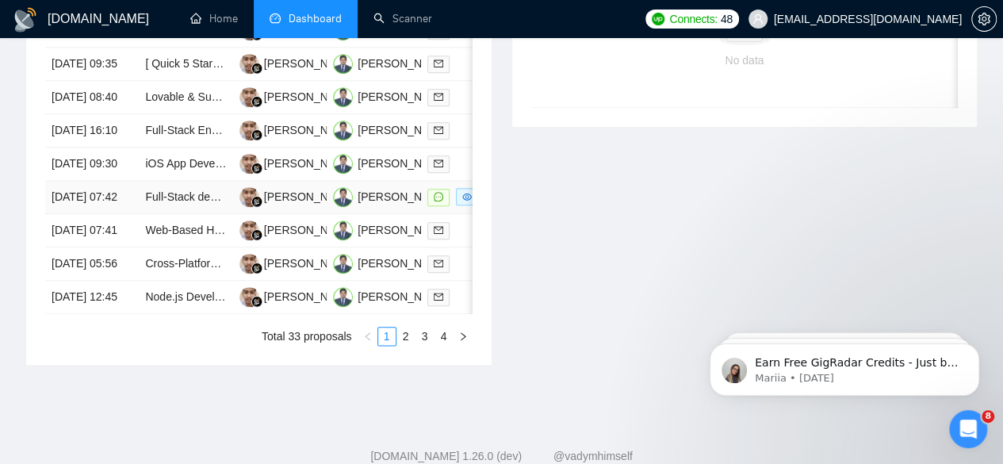
click at [145, 203] on link "Full-Stack developer and AWS Engineer" at bounding box center [244, 196] width 198 height 13
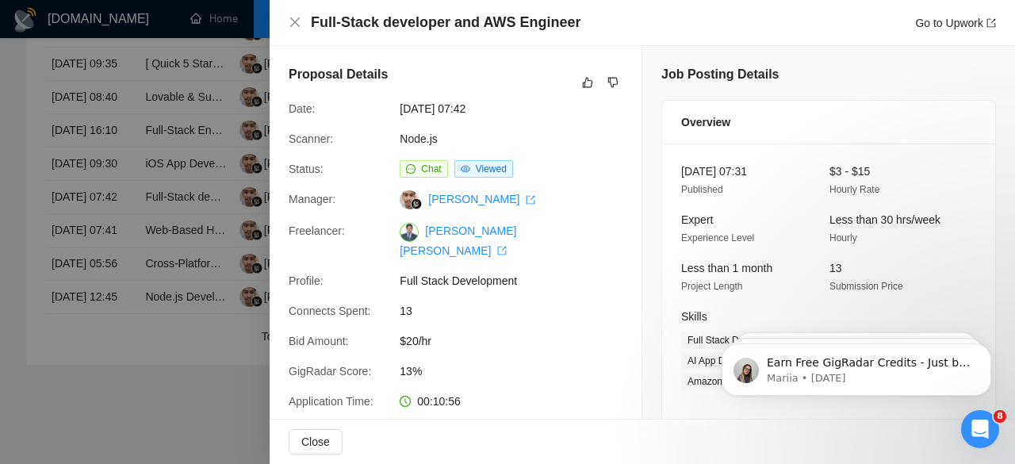
click at [150, 255] on div at bounding box center [507, 232] width 1015 height 464
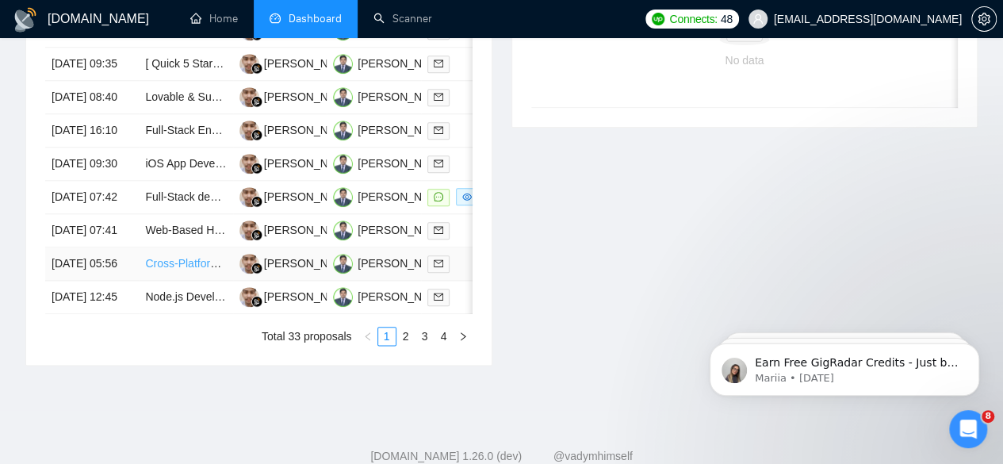
click at [181, 270] on link "Cross-Platform Mobile App Developer Needed" at bounding box center [259, 263] width 228 height 13
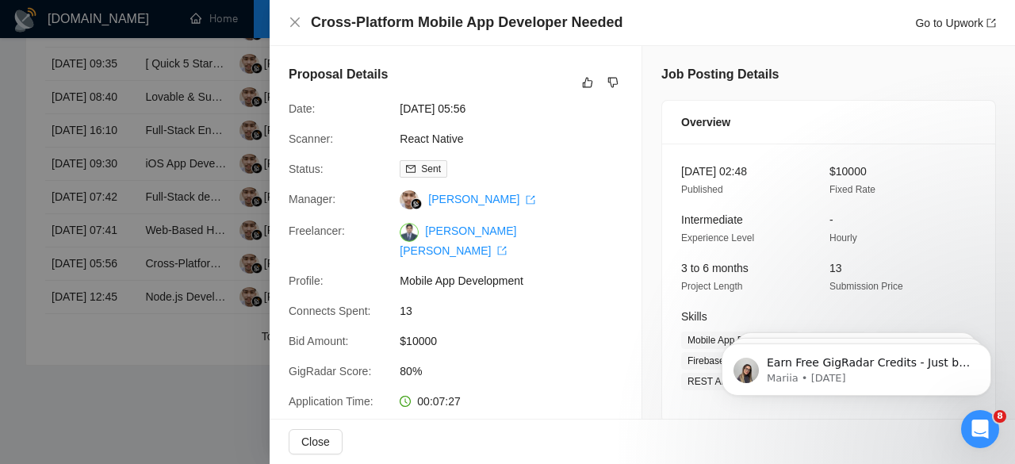
click at [92, 334] on div at bounding box center [507, 232] width 1015 height 464
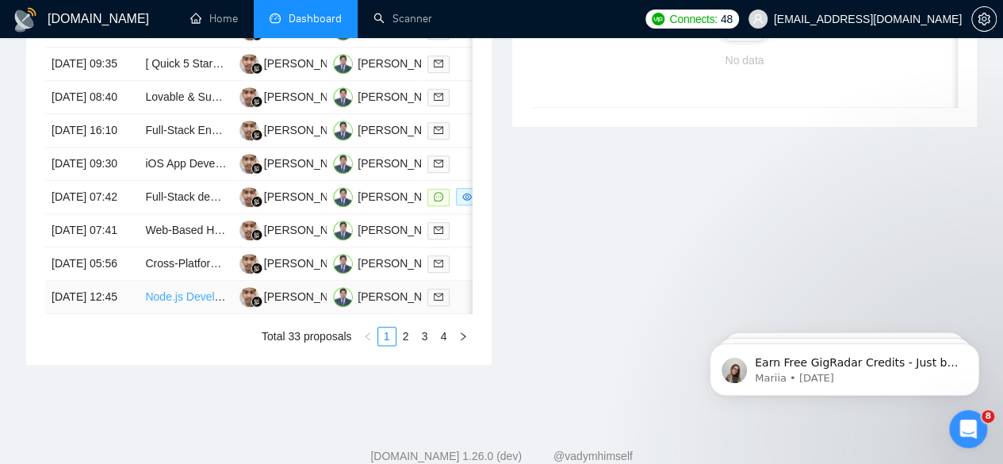
click at [186, 303] on link "Node.js Developer with [DOMAIN_NAME] & Supabase Expertise Needed" at bounding box center [325, 296] width 361 height 13
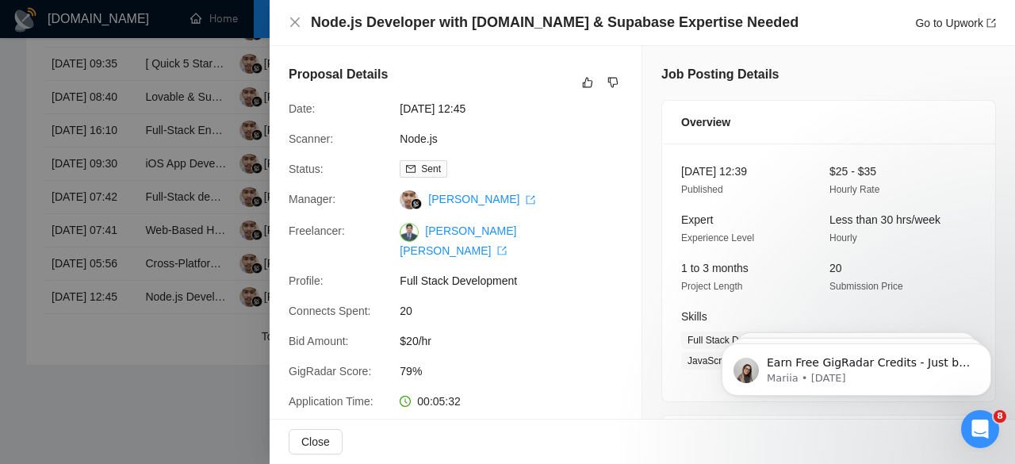
click at [159, 46] on div at bounding box center [507, 232] width 1015 height 464
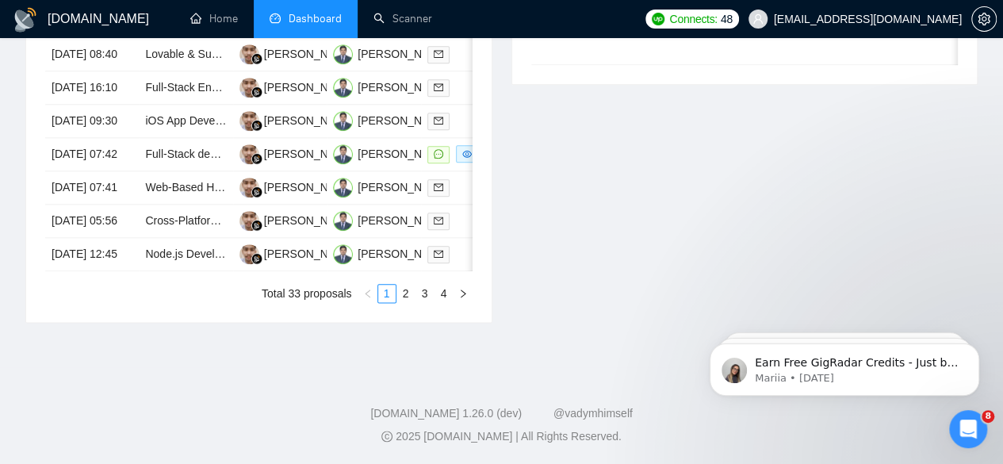
scroll to position [841, 0]
click at [409, 302] on link "2" at bounding box center [405, 293] width 17 height 17
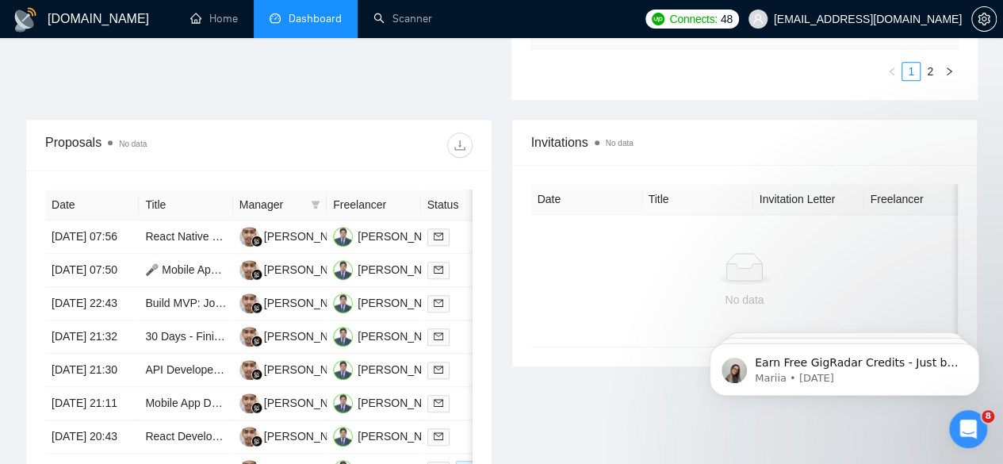
scroll to position [555, 0]
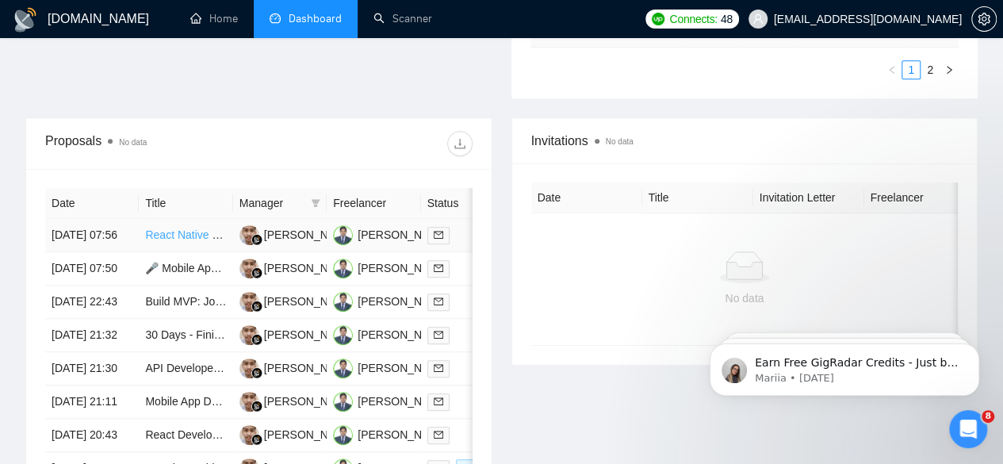
click at [186, 228] on link "React Native Developer – Audio Recording & Playback App (Firebase Backend)" at bounding box center [341, 234] width 392 height 13
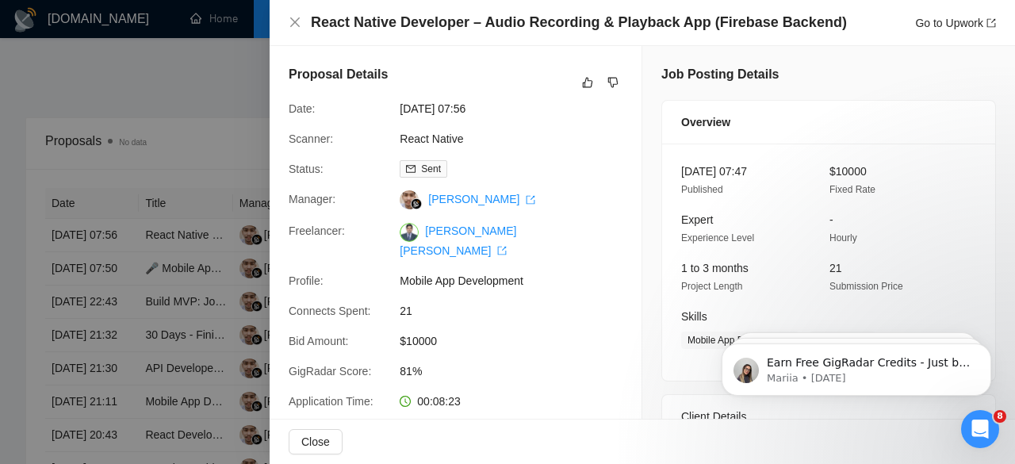
click at [143, 106] on div at bounding box center [507, 232] width 1015 height 464
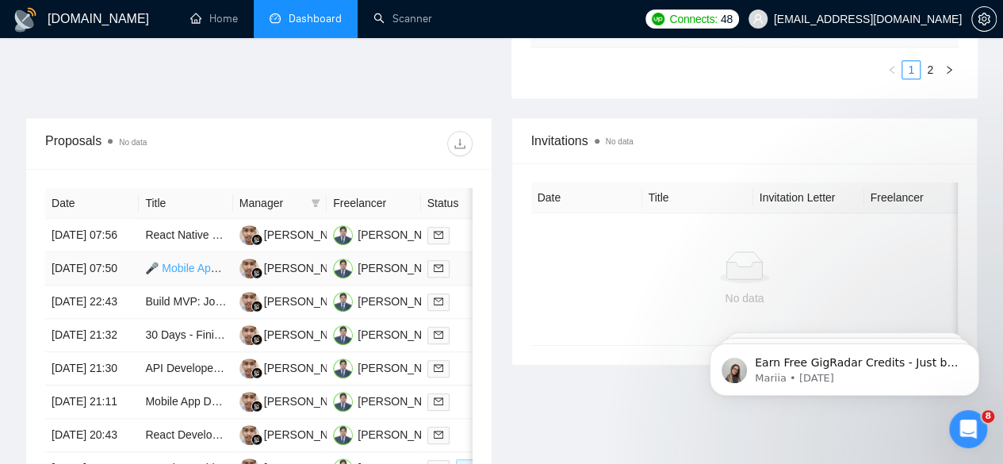
click at [191, 262] on link "🎤 Mobile App Dev Wanted – Help Finish & Launch a Music “Truth Detector” App (iO…" at bounding box center [384, 268] width 478 height 13
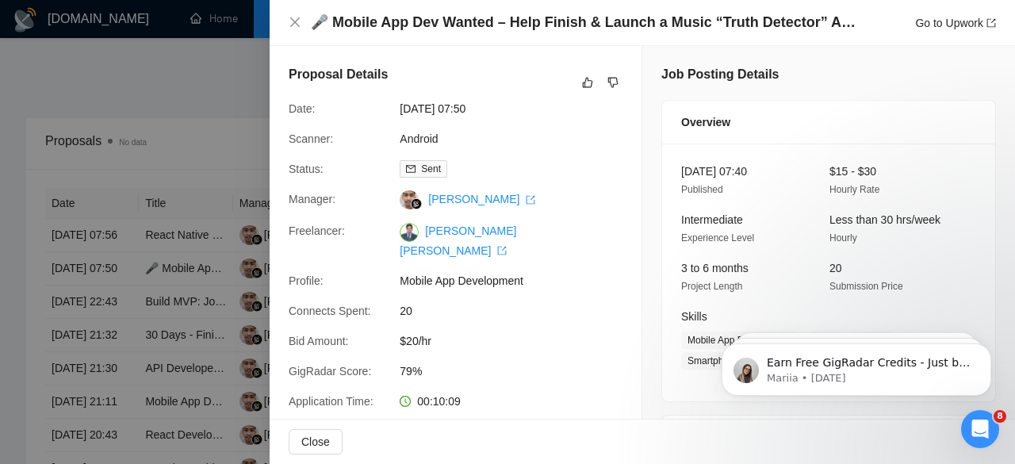
click at [222, 110] on div at bounding box center [507, 232] width 1015 height 464
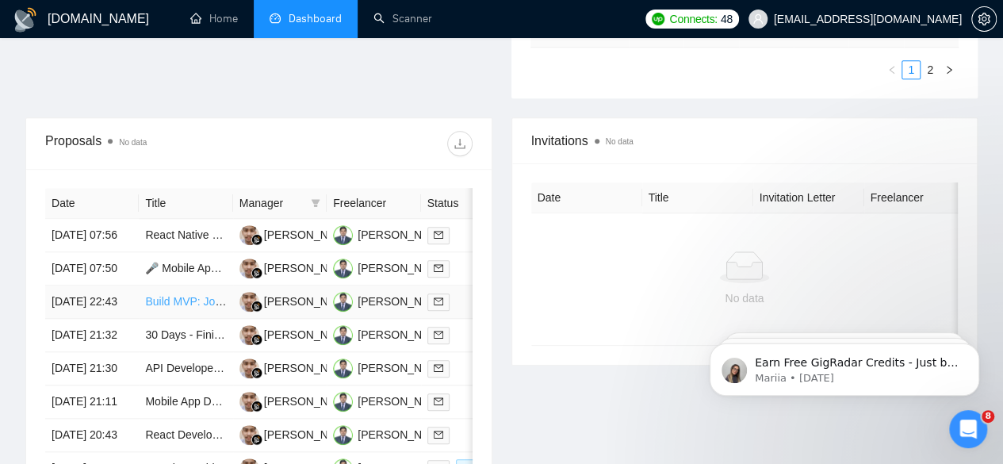
click at [188, 304] on link "Build MVP: JotForm-Style Form Builder + Property Map Module (Fastify, Puppeteer…" at bounding box center [398, 301] width 506 height 13
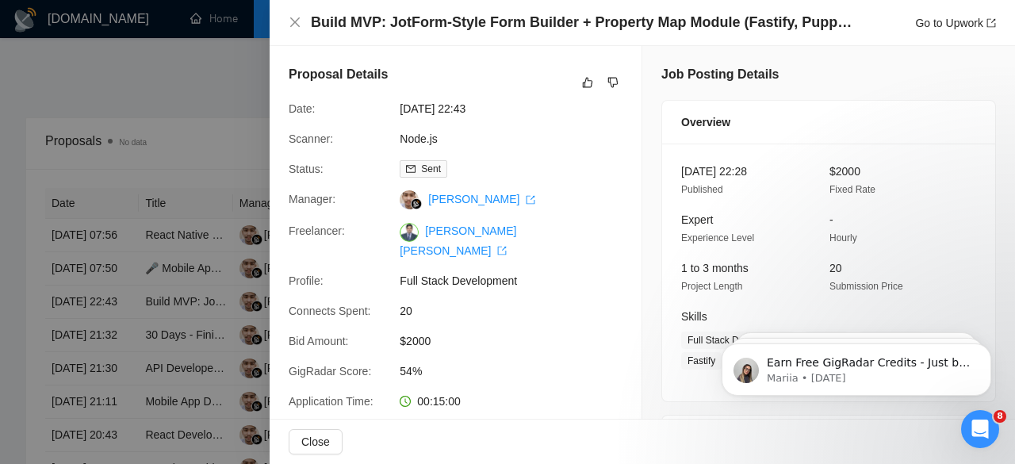
click at [190, 69] on div at bounding box center [507, 232] width 1015 height 464
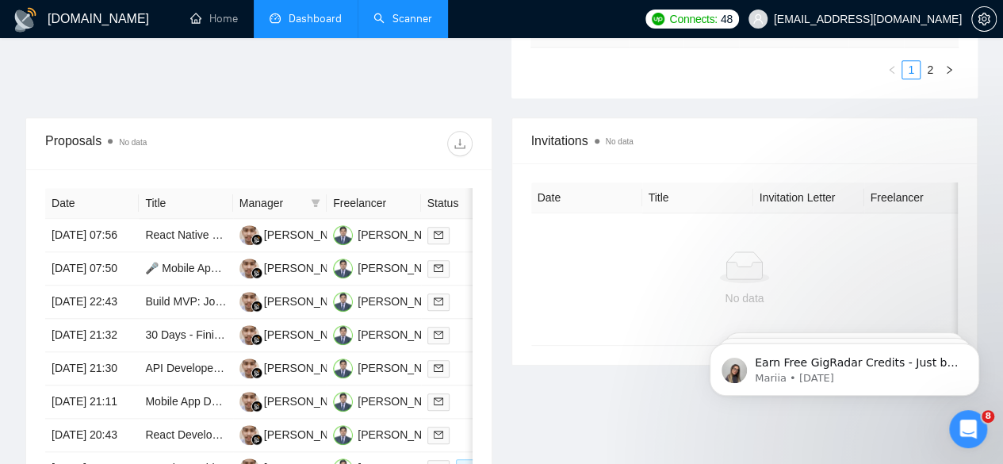
click at [429, 24] on link "Scanner" at bounding box center [403, 18] width 59 height 13
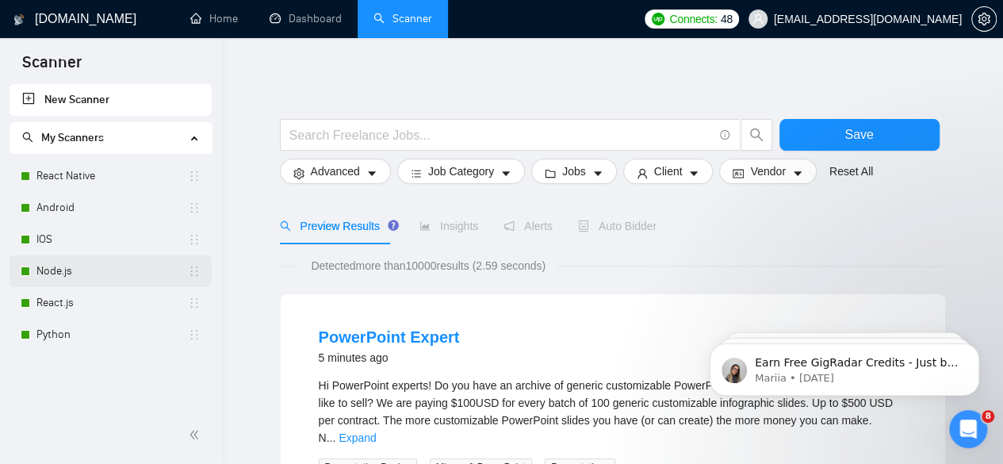
click at [59, 281] on link "Node.js" at bounding box center [112, 271] width 152 height 32
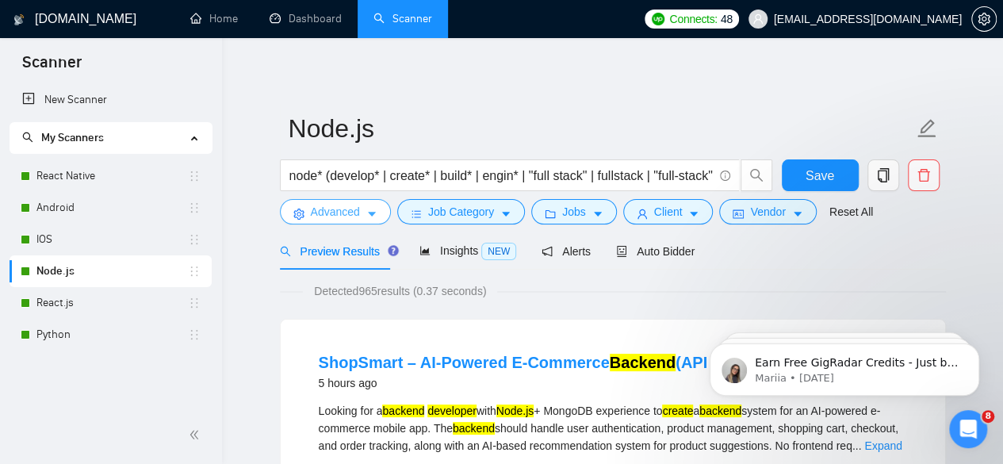
click at [370, 215] on icon "caret-down" at bounding box center [372, 215] width 8 height 5
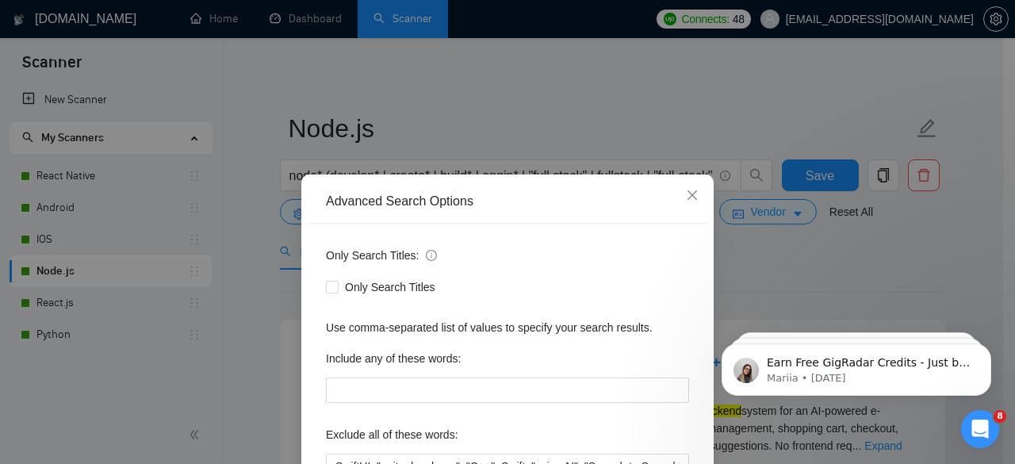
click at [560, 125] on div "Advanced Search Options Only Search Titles: Only Search Titles Use comma-separa…" at bounding box center [507, 232] width 1015 height 464
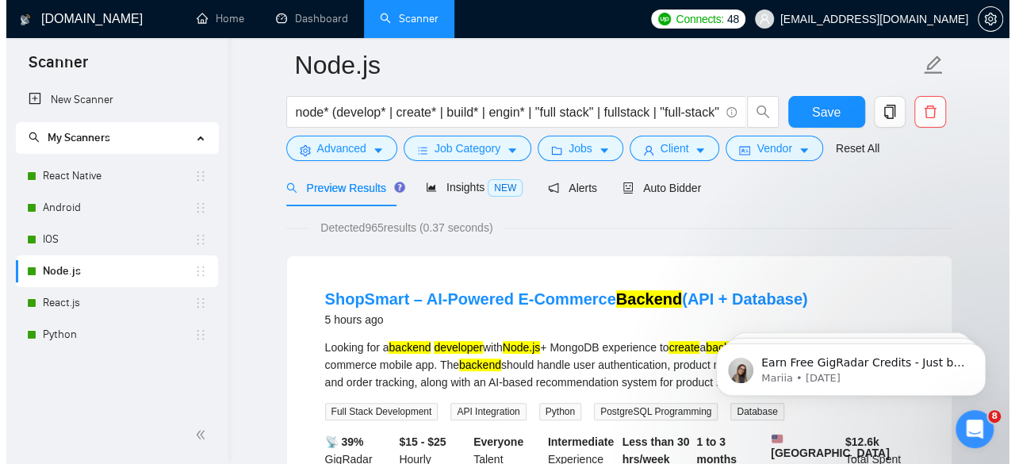
scroll to position [95, 0]
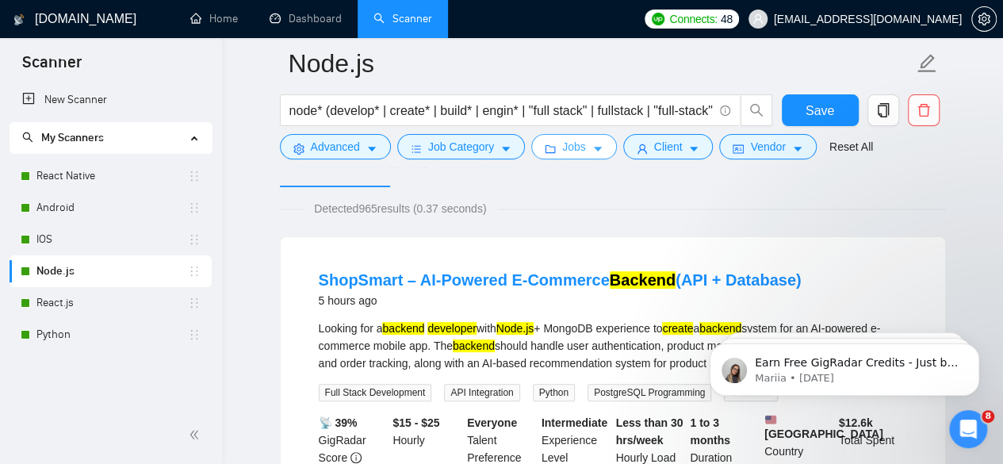
click at [594, 150] on icon "caret-down" at bounding box center [598, 150] width 8 height 5
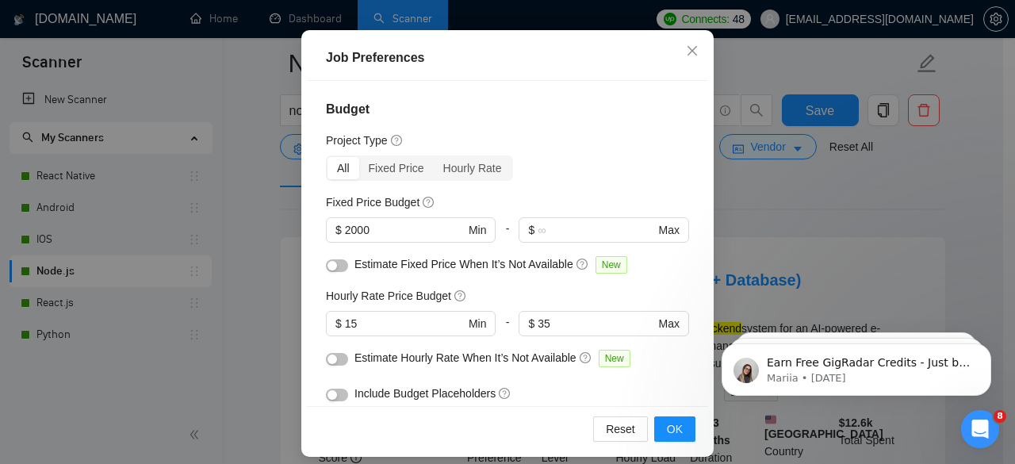
scroll to position [126, 0]
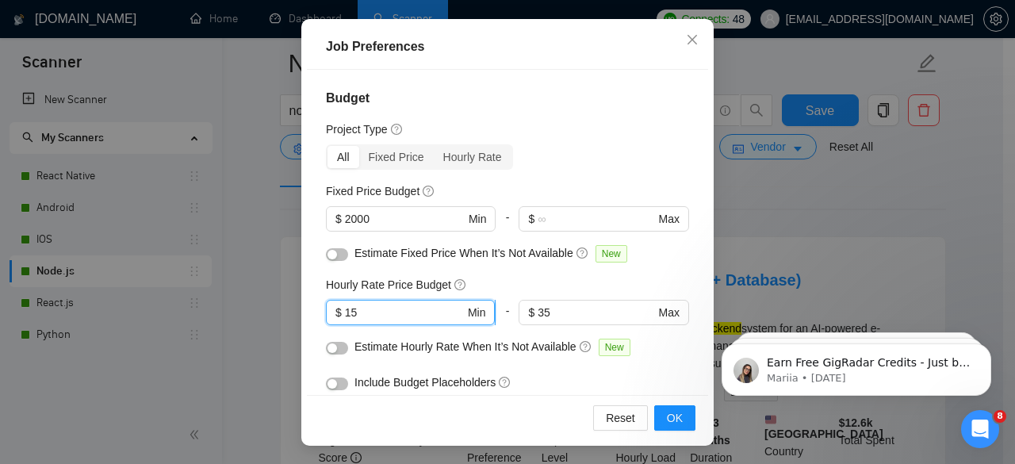
click at [403, 311] on input "15" at bounding box center [405, 312] width 120 height 17
click at [688, 40] on icon "close" at bounding box center [693, 40] width 10 height 10
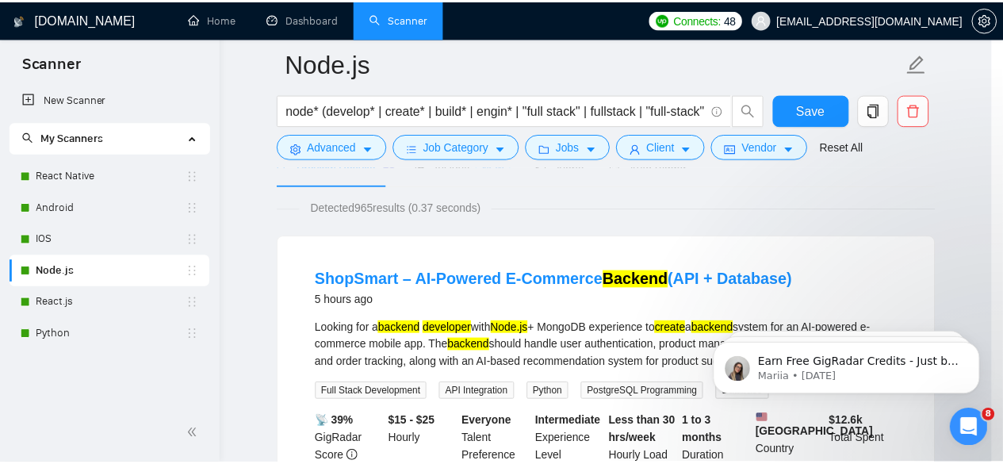
scroll to position [76, 0]
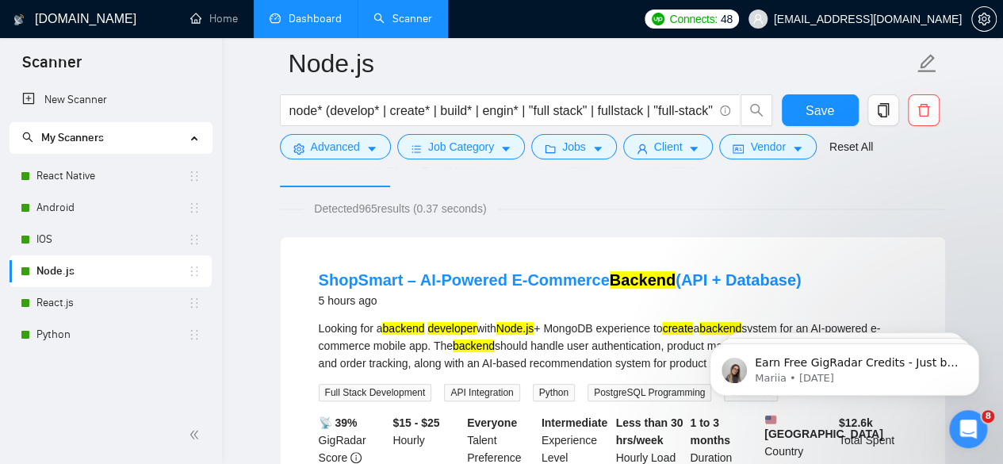
click at [318, 15] on link "Dashboard" at bounding box center [306, 18] width 72 height 13
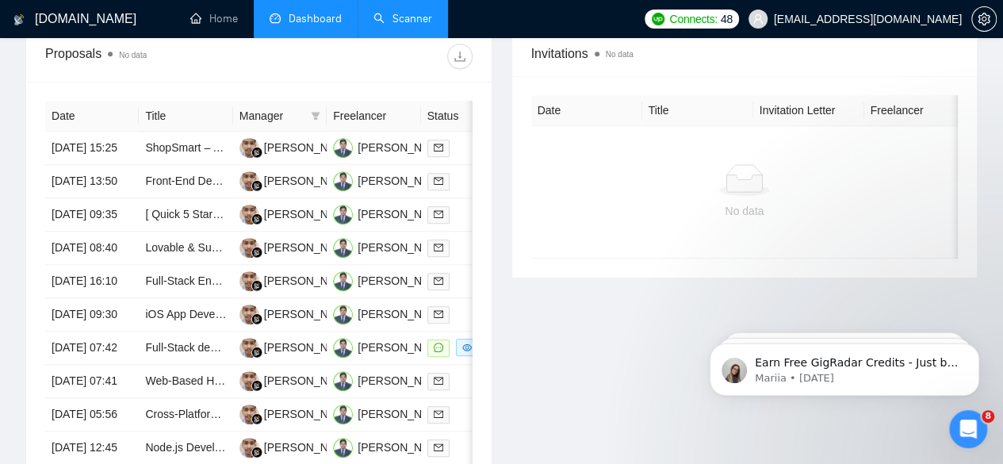
scroll to position [838, 0]
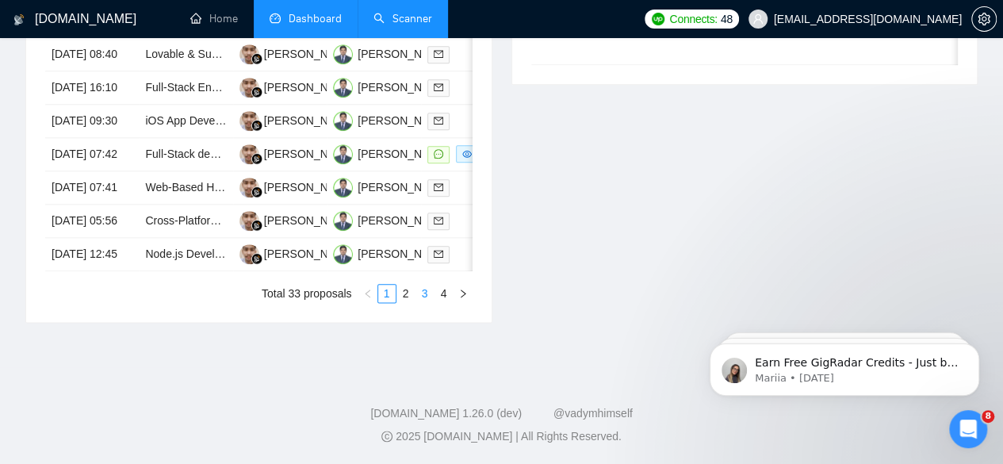
click at [424, 302] on link "3" at bounding box center [424, 293] width 17 height 17
click at [178, 60] on link "Senior Client Engineer (iOS, Android, Web)" at bounding box center [251, 54] width 213 height 13
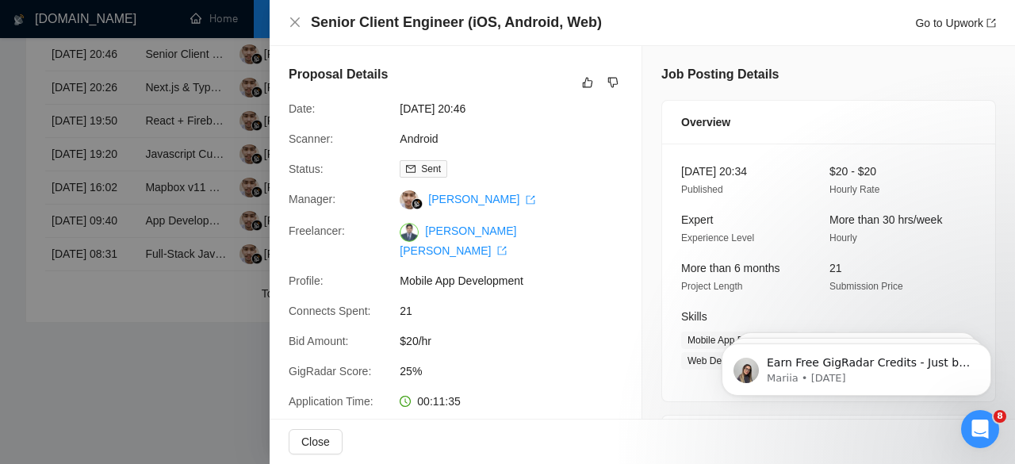
click at [0, 136] on div at bounding box center [507, 232] width 1015 height 464
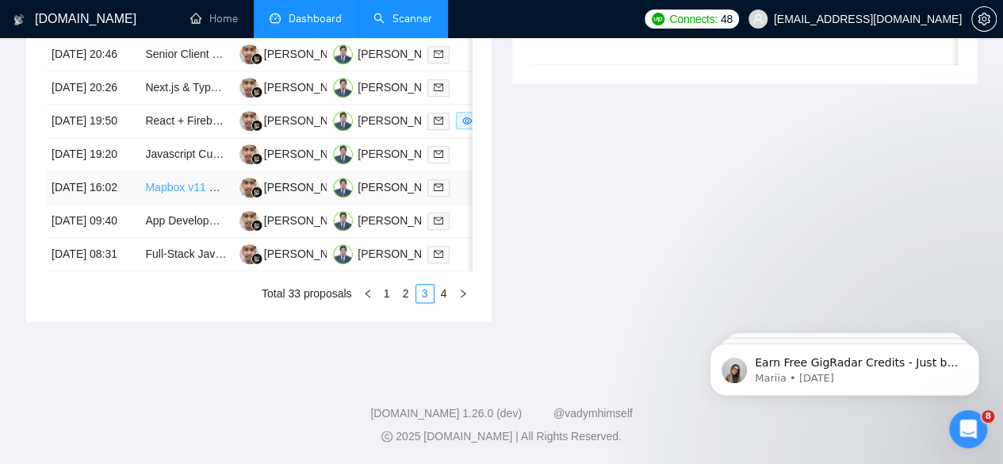
click at [171, 194] on link "Mapbox v11 SwiftUI Integration Specialist Needed" at bounding box center [268, 187] width 247 height 13
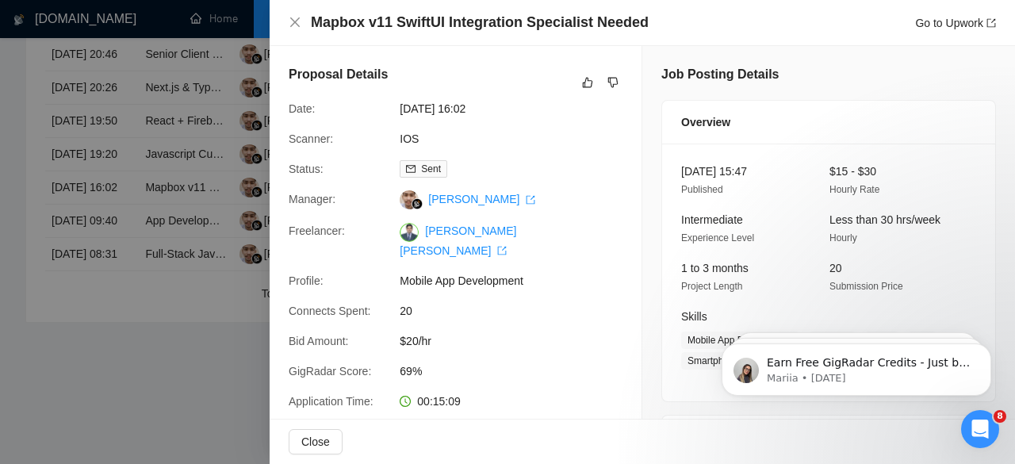
click at [0, 187] on div at bounding box center [507, 232] width 1015 height 464
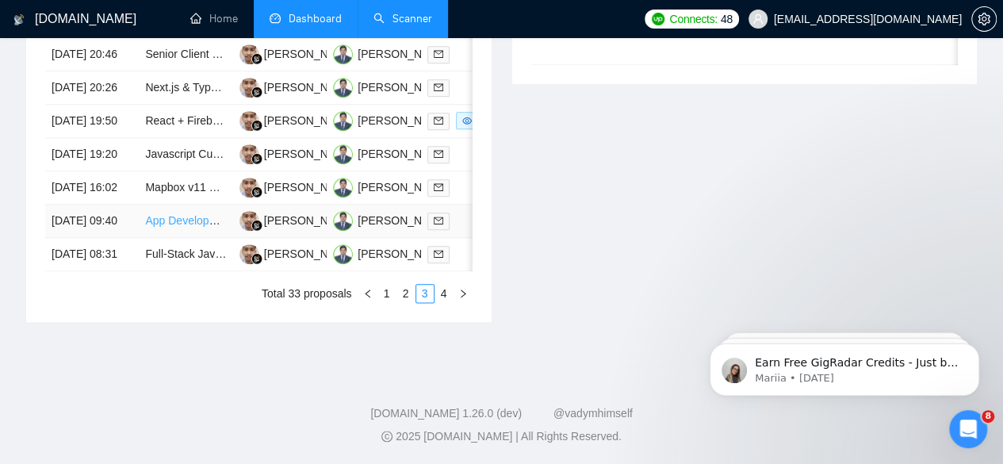
click at [179, 227] on link "App Development for Personal Story Cataloguing" at bounding box center [266, 220] width 243 height 13
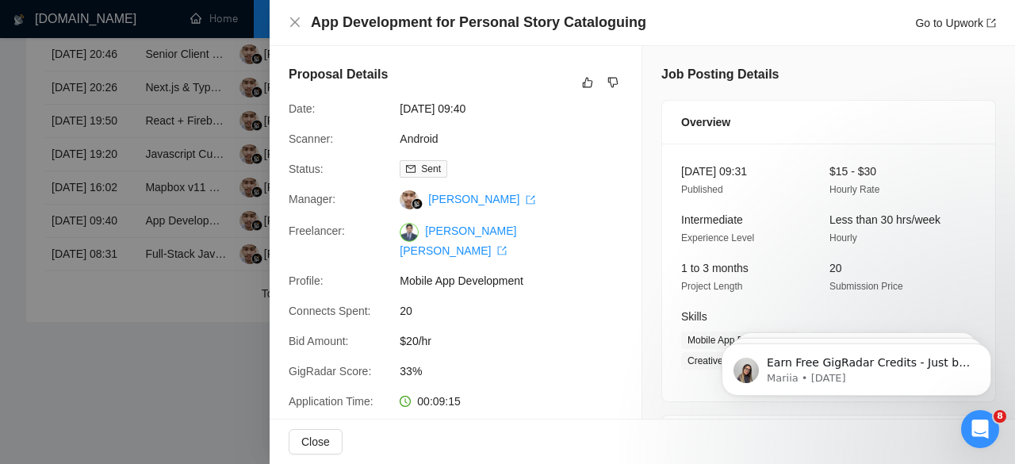
click at [25, 163] on div at bounding box center [507, 232] width 1015 height 464
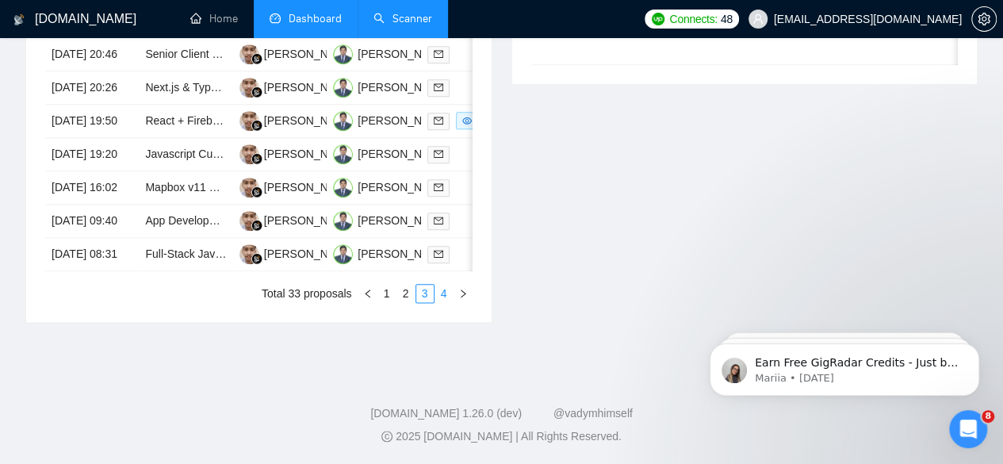
click at [444, 302] on link "4" at bounding box center [443, 293] width 17 height 17
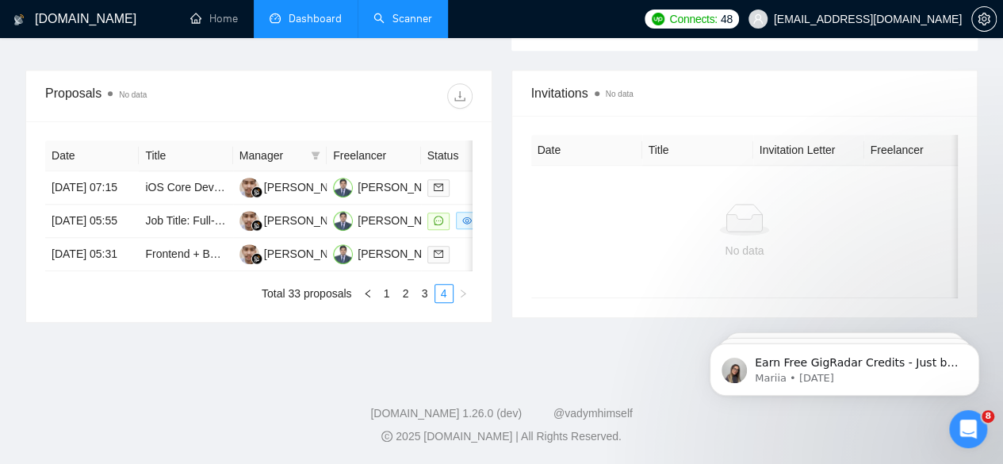
scroll to position [630, 0]
click at [181, 181] on link "iOS Core Developer (Swift/SwiftUI, API Integrations)" at bounding box center [273, 187] width 257 height 13
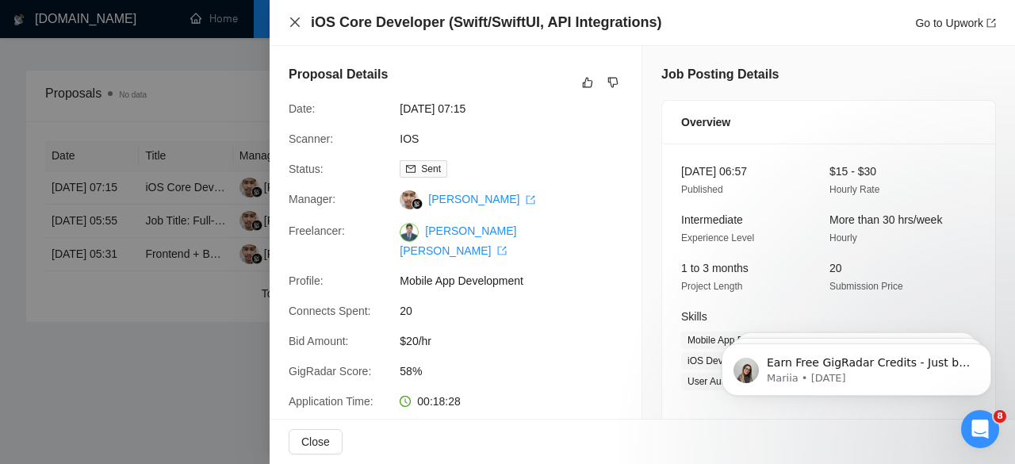
click at [295, 21] on icon "close" at bounding box center [295, 22] width 13 height 13
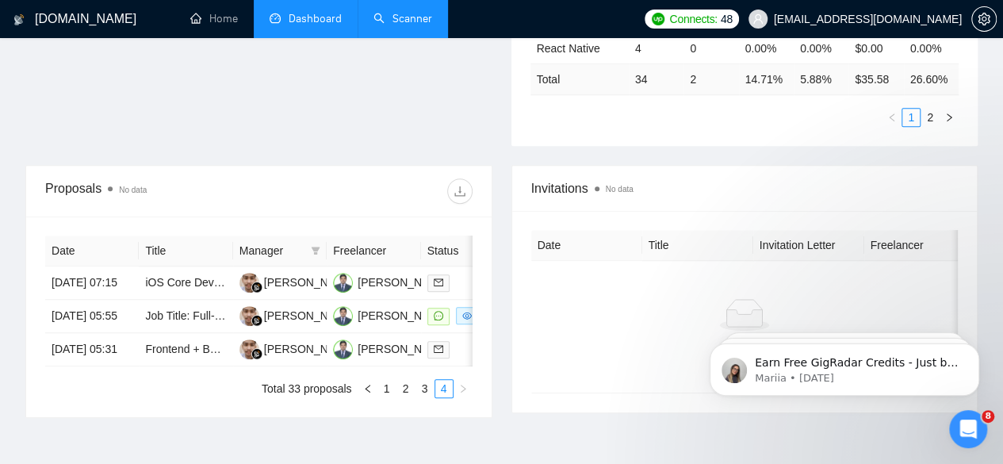
scroll to position [522, 0]
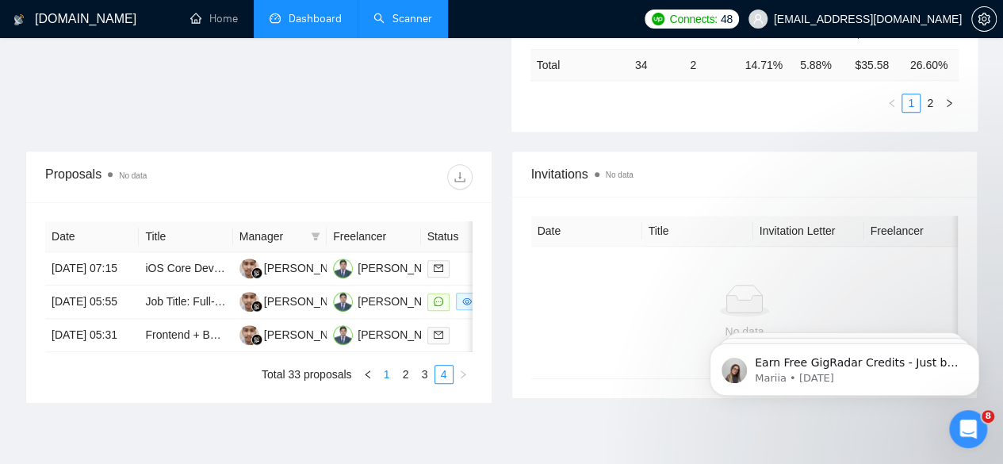
click at [387, 383] on link "1" at bounding box center [386, 374] width 17 height 17
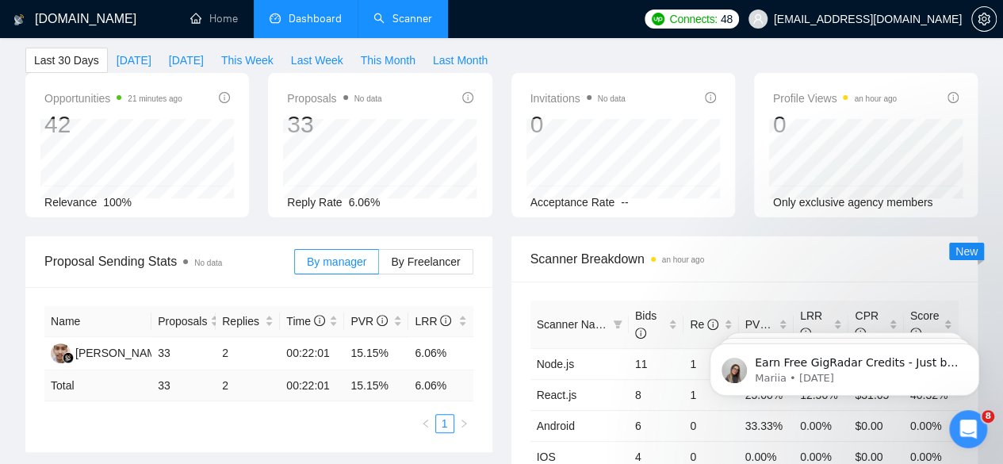
scroll to position [0, 0]
